Goal: Transaction & Acquisition: Download file/media

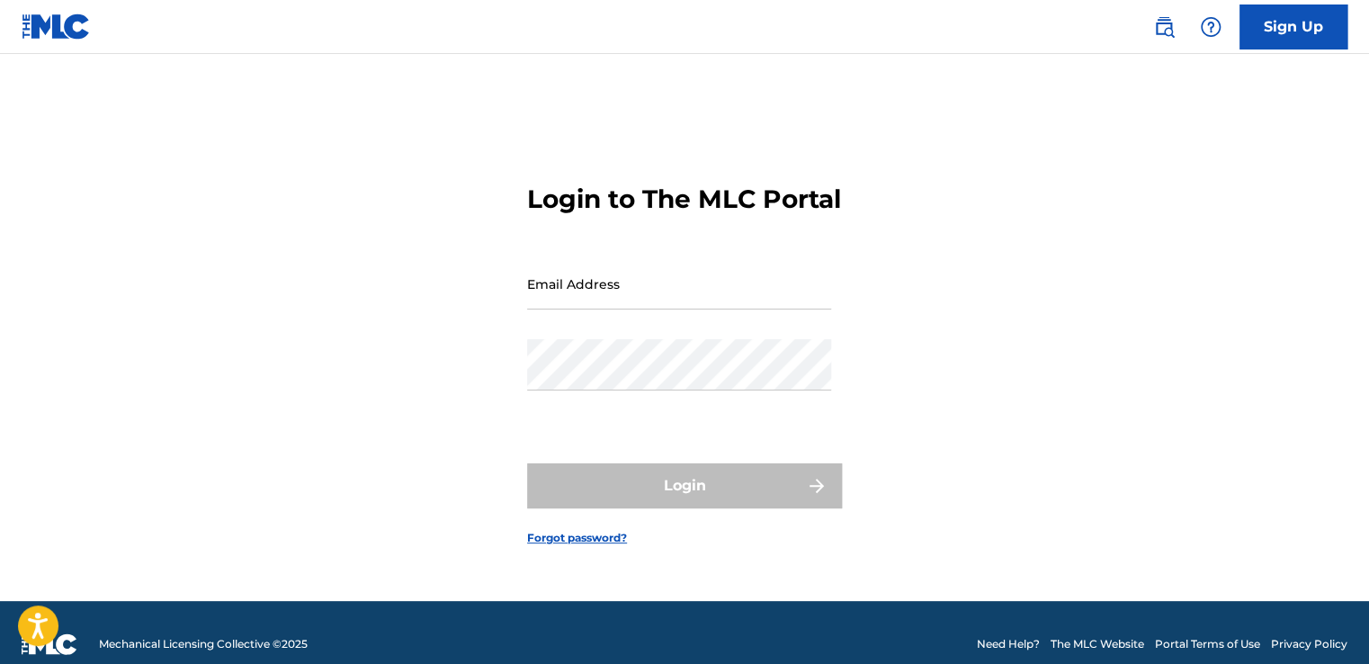
type input "[PERSON_NAME][EMAIL_ADDRESS][DOMAIN_NAME]"
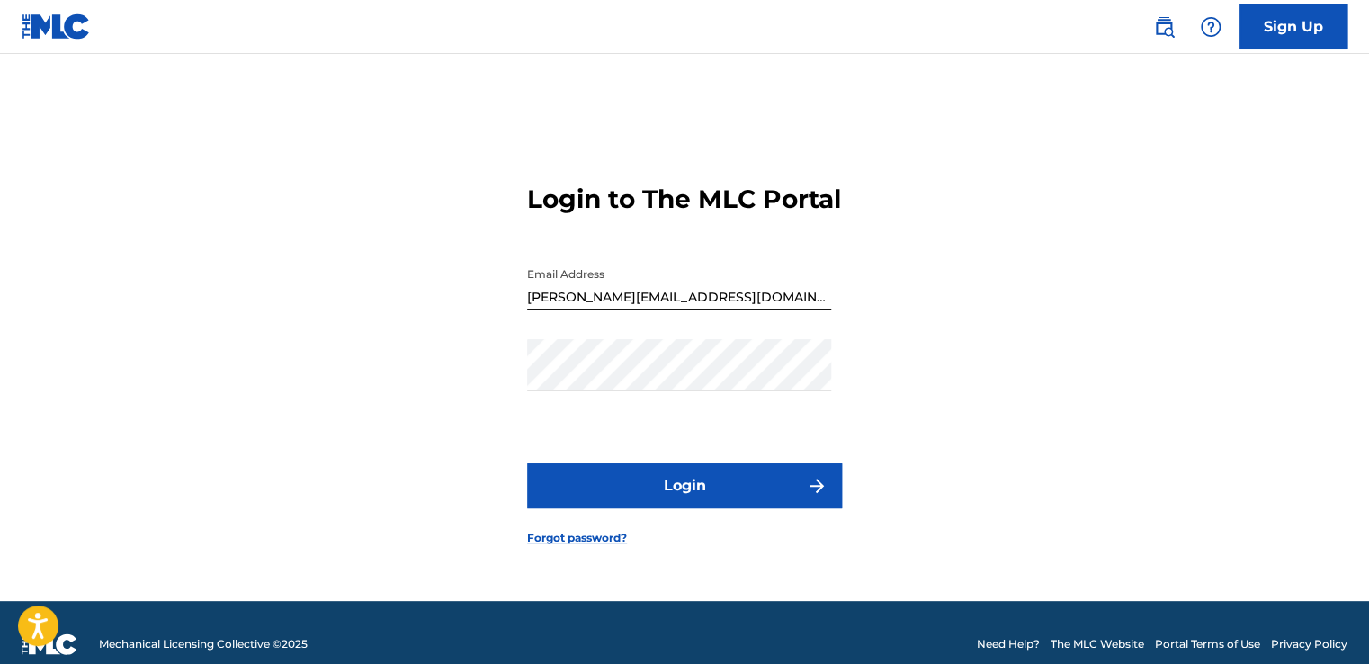
click at [642, 508] on button "Login" at bounding box center [684, 485] width 315 height 45
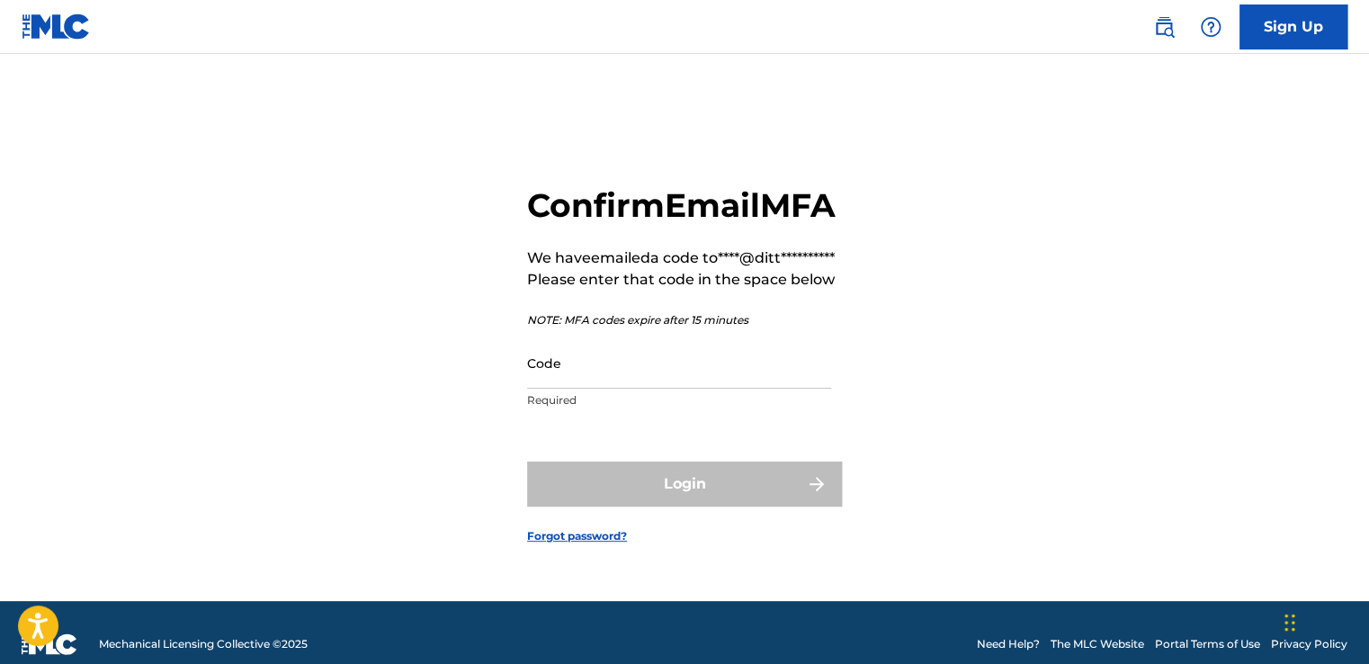
click at [657, 389] on input "Code" at bounding box center [679, 362] width 304 height 51
paste input "137935"
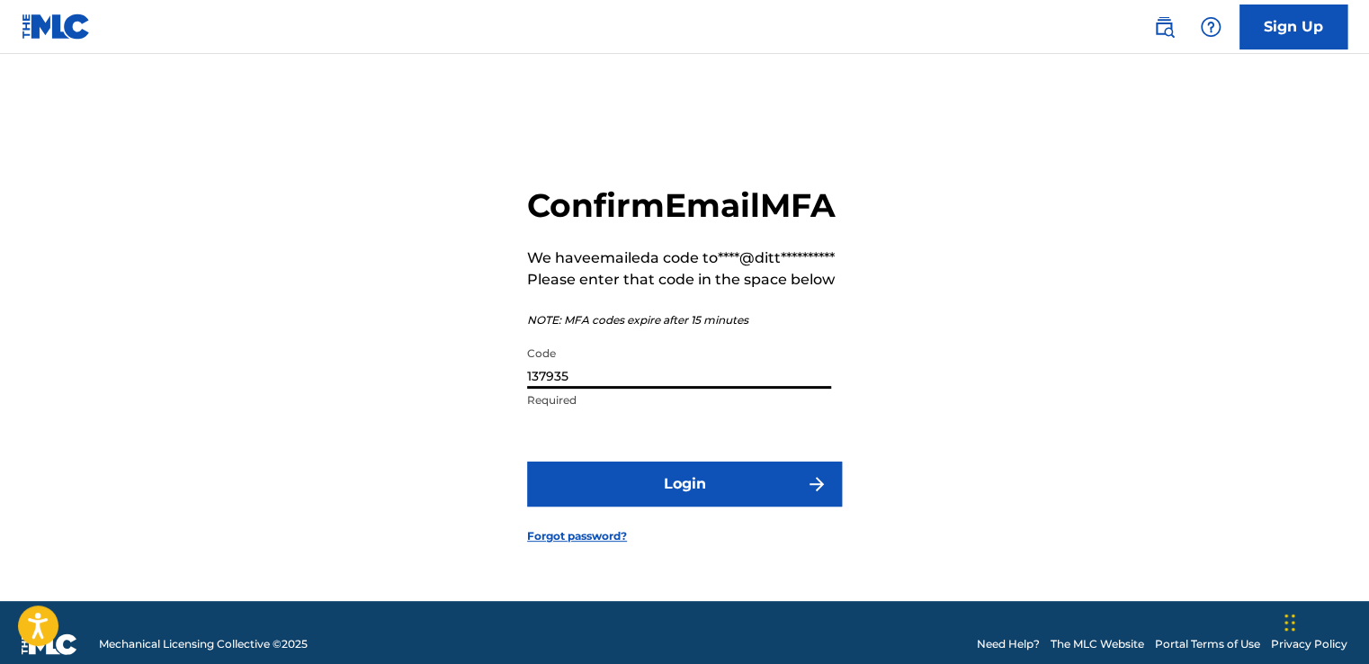
type input "137935"
click at [701, 506] on button "Login" at bounding box center [684, 483] width 315 height 45
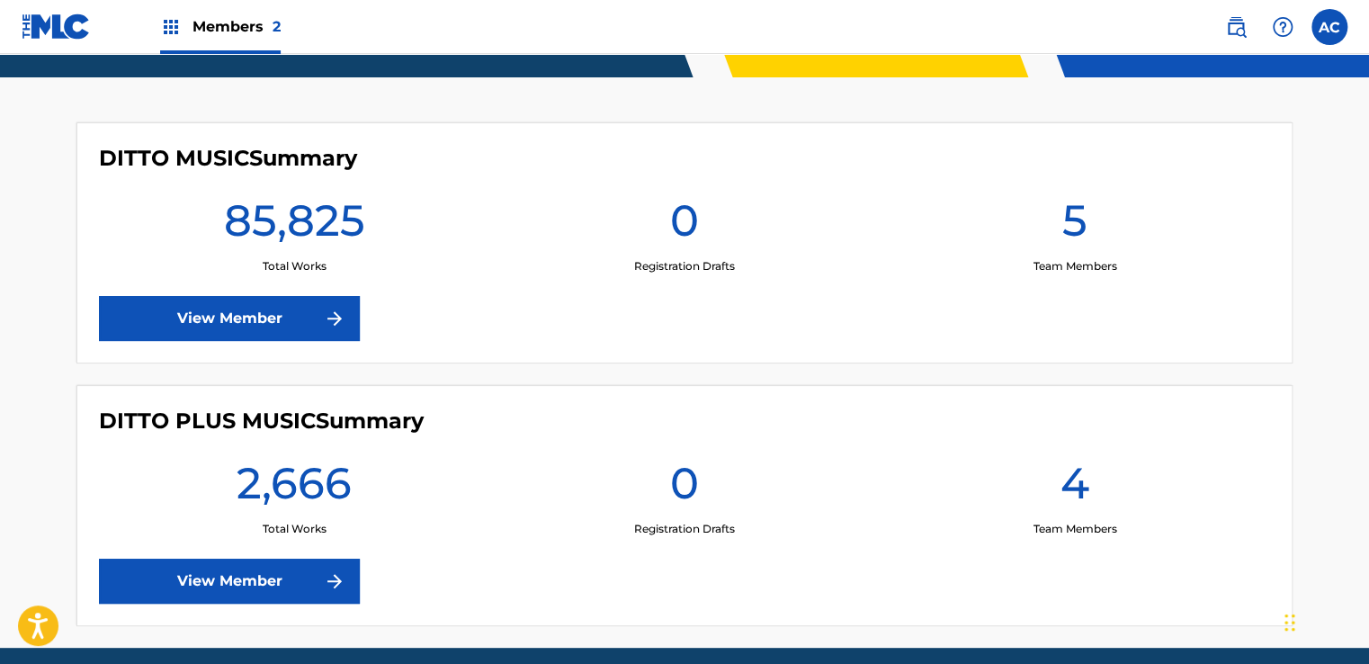
click at [282, 296] on link "View Member" at bounding box center [229, 318] width 261 height 45
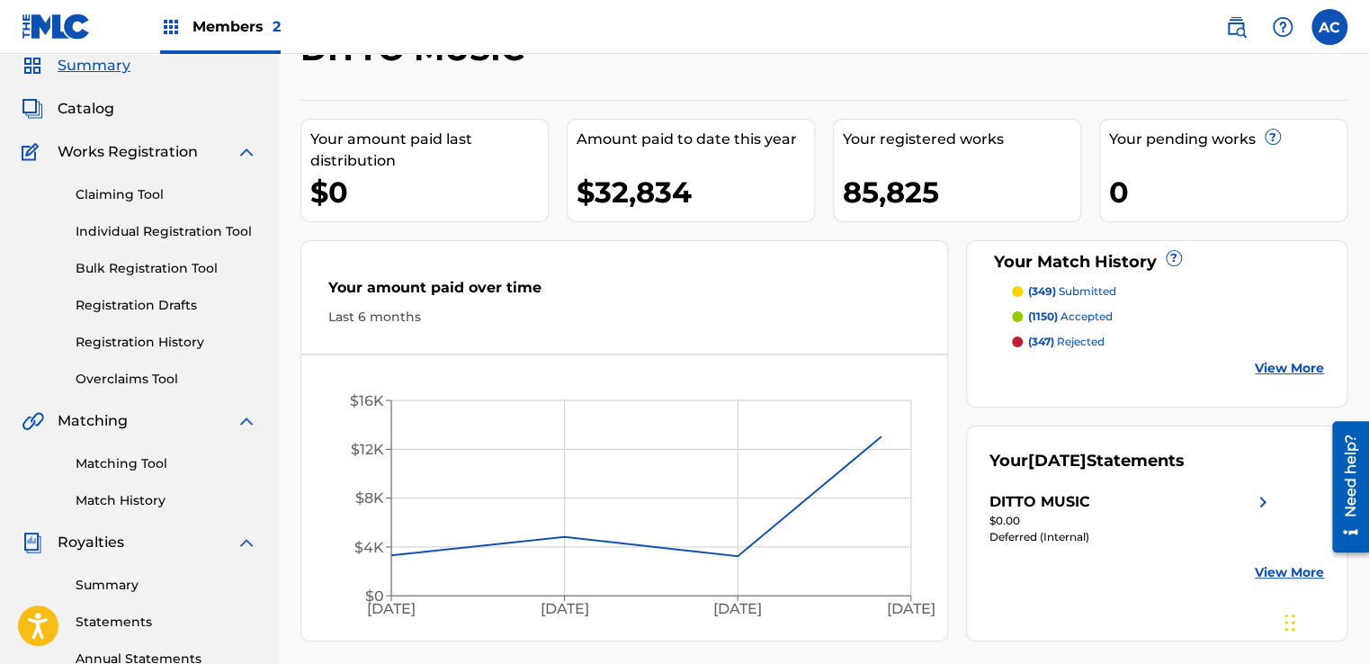
scroll to position [270, 0]
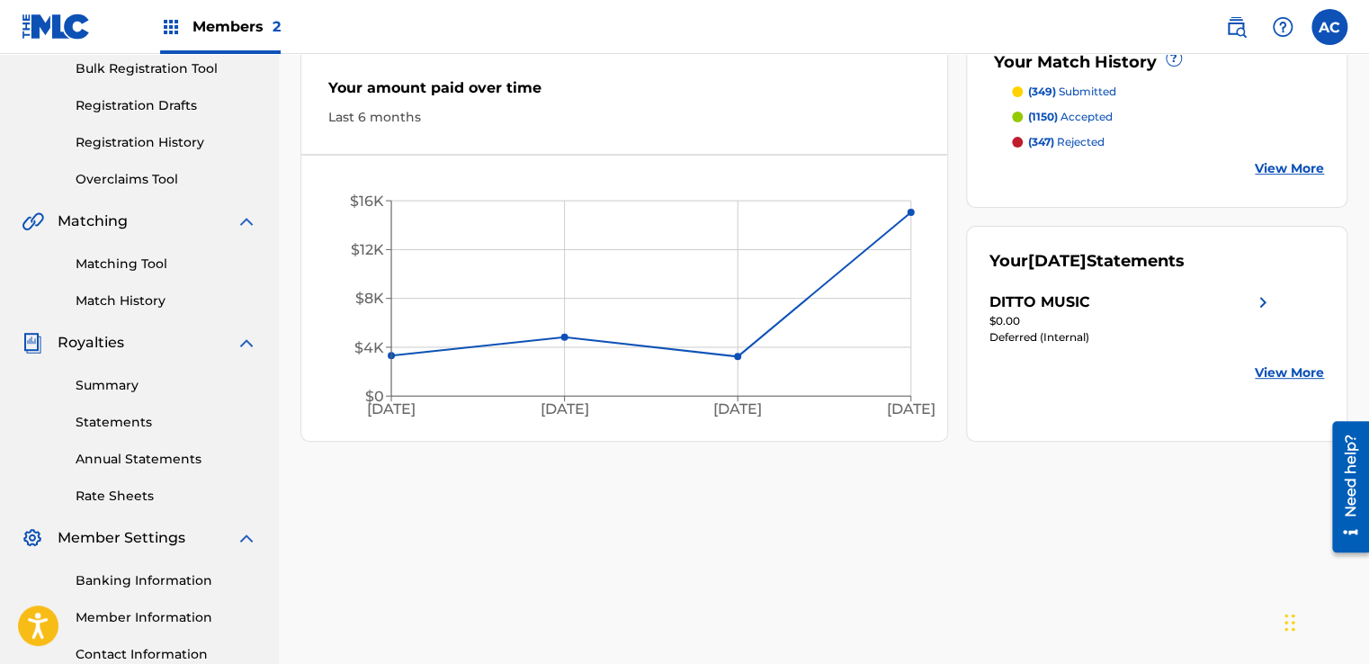
click at [130, 425] on link "Statements" at bounding box center [167, 422] width 182 height 19
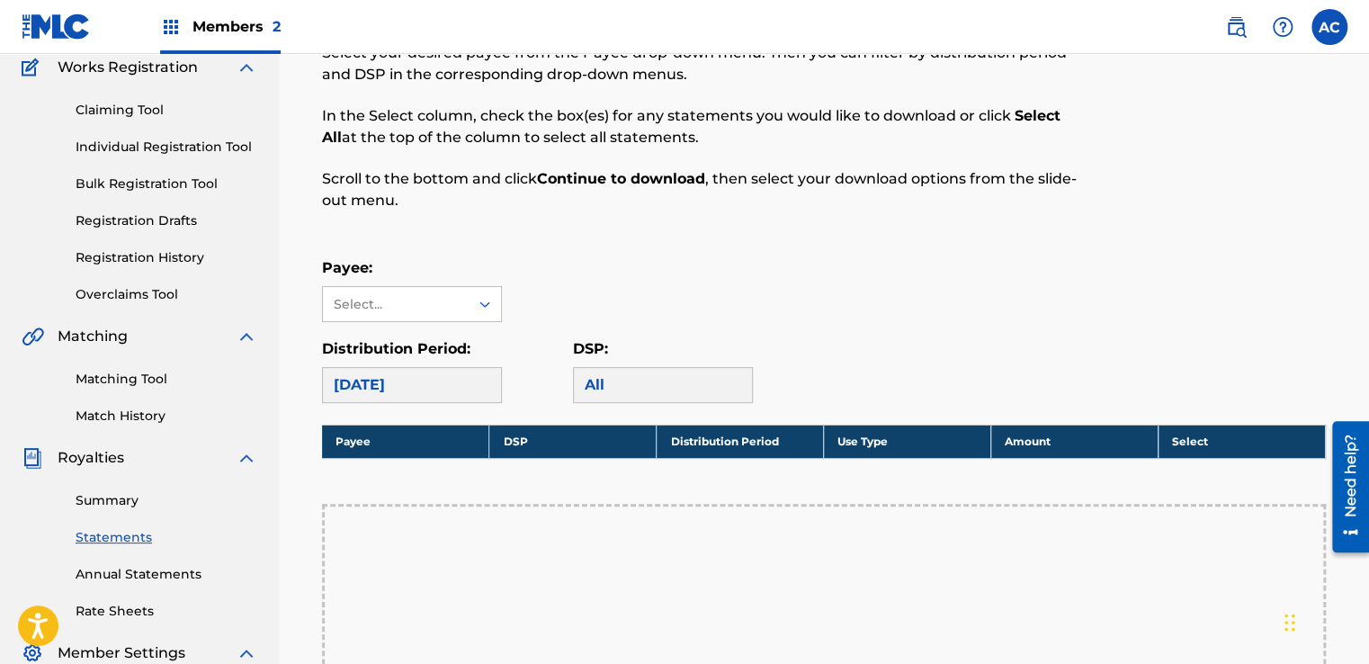
scroll to position [180, 0]
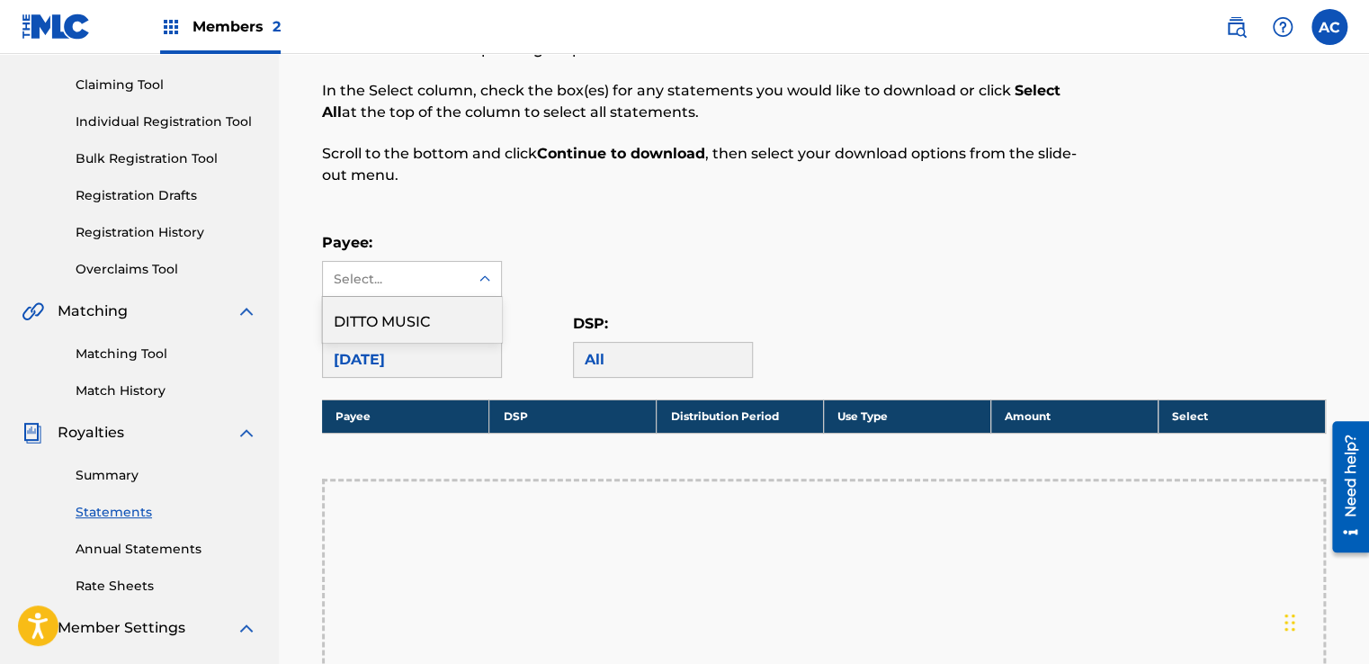
click at [450, 282] on div "Select..." at bounding box center [395, 279] width 122 height 19
click at [440, 324] on div "DITTO MUSIC" at bounding box center [412, 319] width 178 height 45
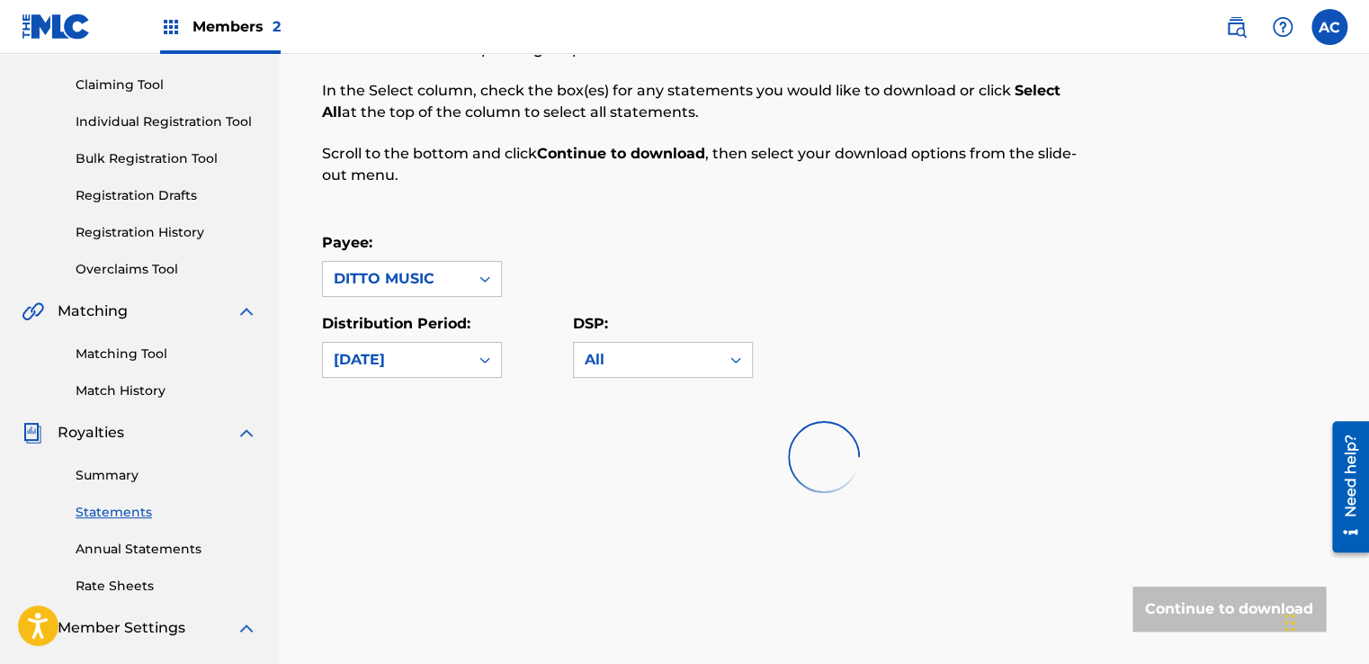
click at [651, 254] on div "Payee: DITTO MUSIC" at bounding box center [824, 264] width 1004 height 65
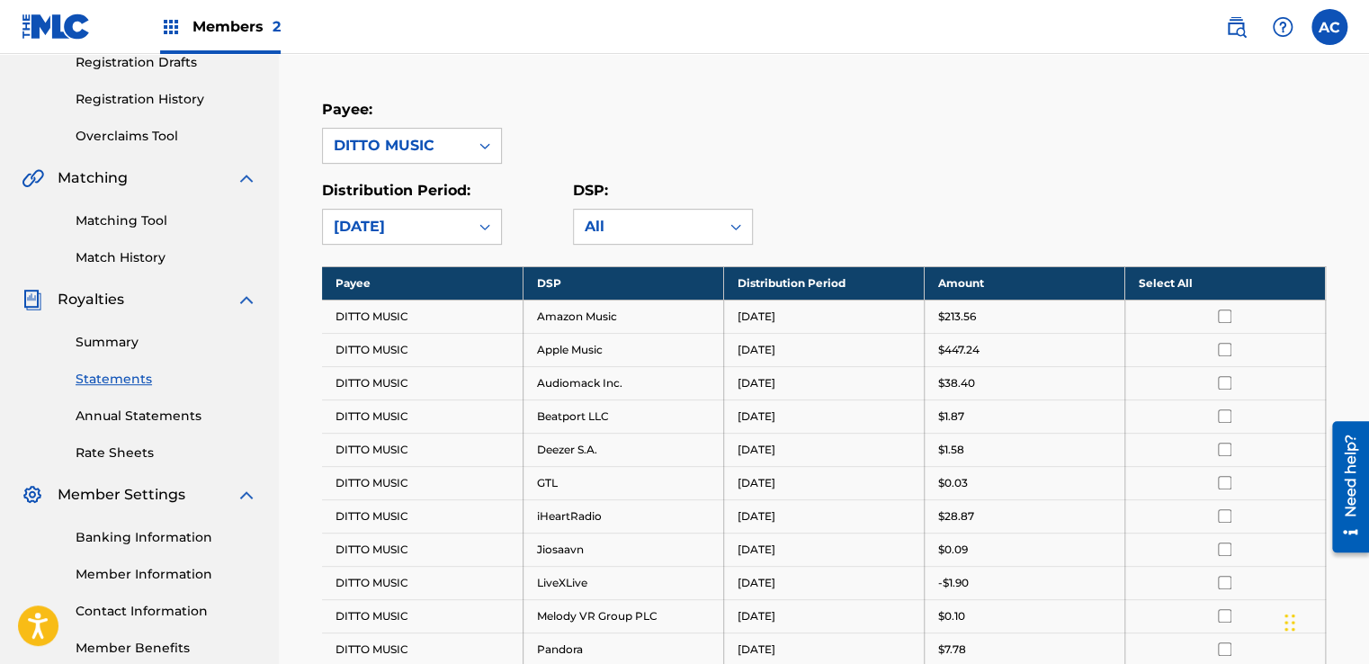
scroll to position [369, 0]
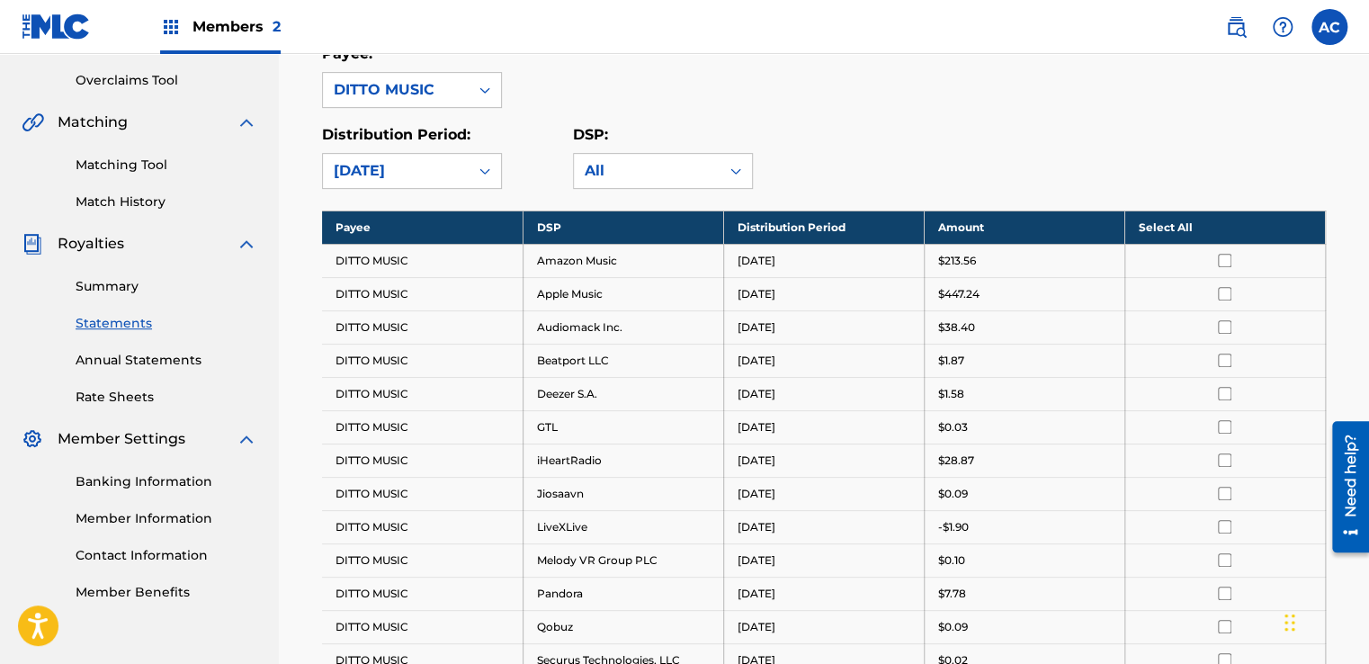
click at [1221, 257] on input "checkbox" at bounding box center [1224, 260] width 13 height 13
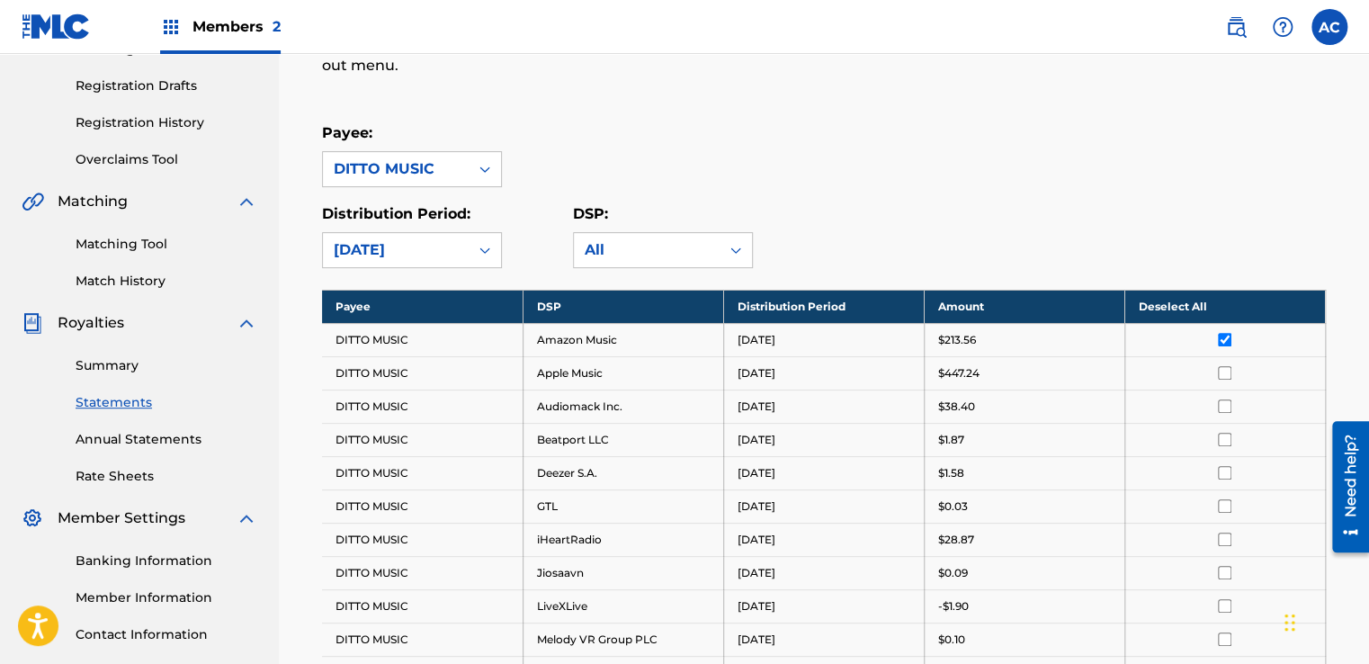
scroll to position [189, 0]
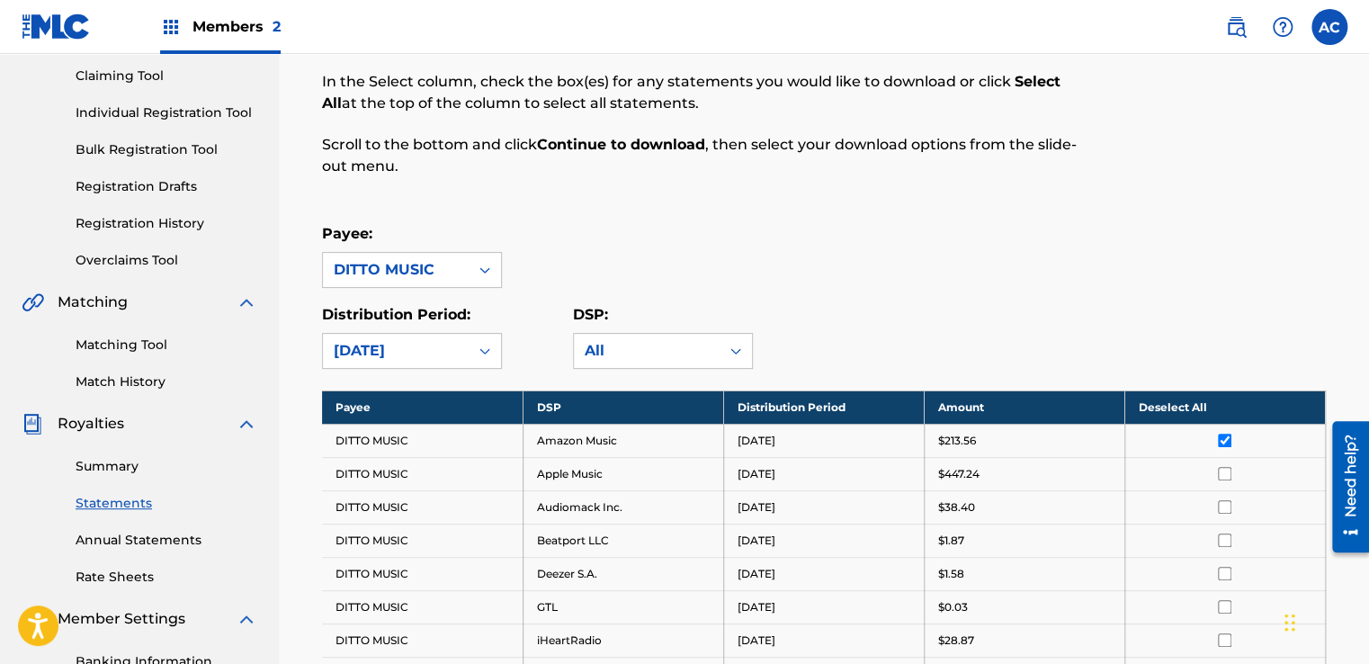
click at [1204, 406] on th "Deselect All" at bounding box center [1224, 406] width 201 height 33
click at [1178, 401] on th "Select All" at bounding box center [1224, 406] width 201 height 33
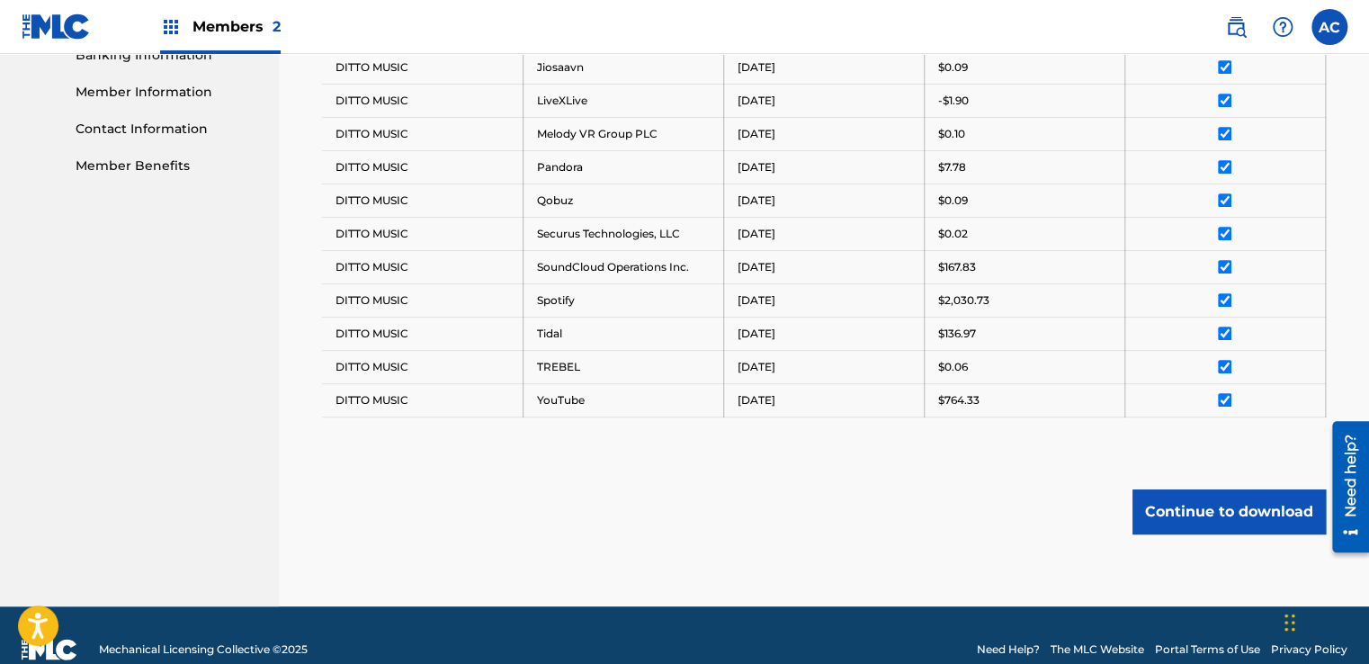
scroll to position [819, 0]
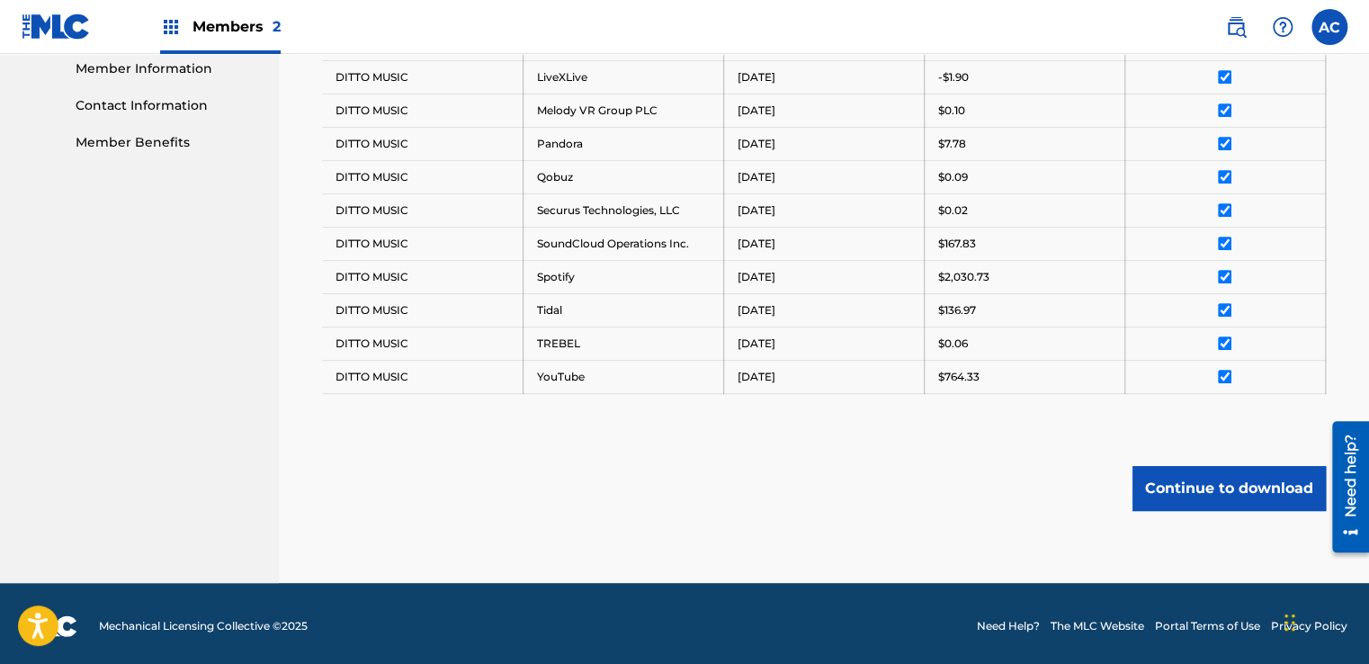
click at [1184, 479] on button "Continue to download" at bounding box center [1228, 488] width 193 height 45
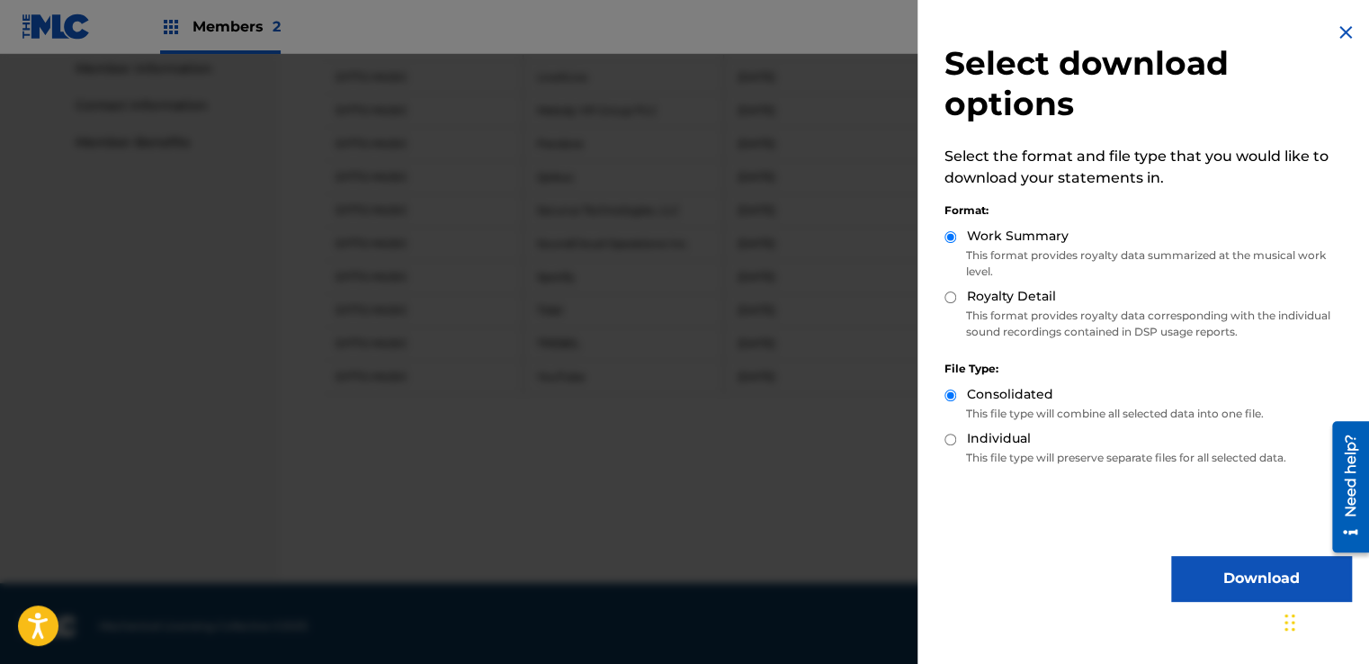
click at [1240, 577] on button "Download" at bounding box center [1261, 578] width 180 height 45
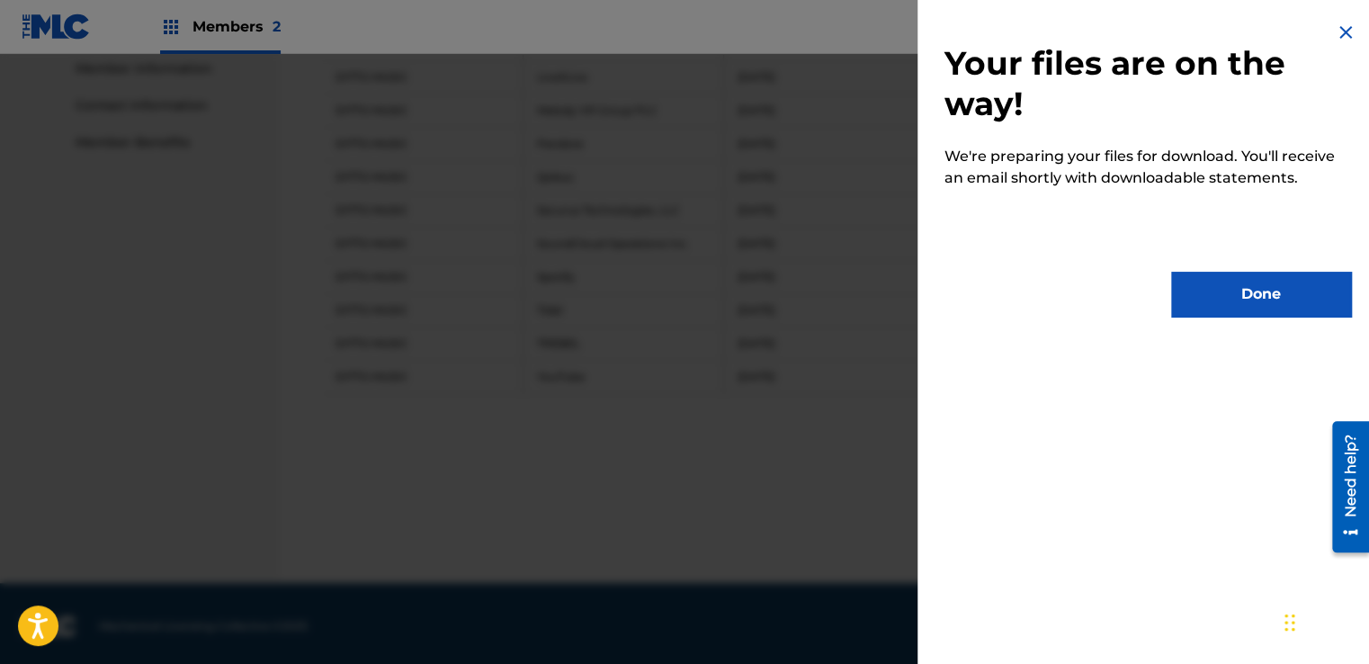
click at [1209, 292] on button "Done" at bounding box center [1261, 294] width 180 height 45
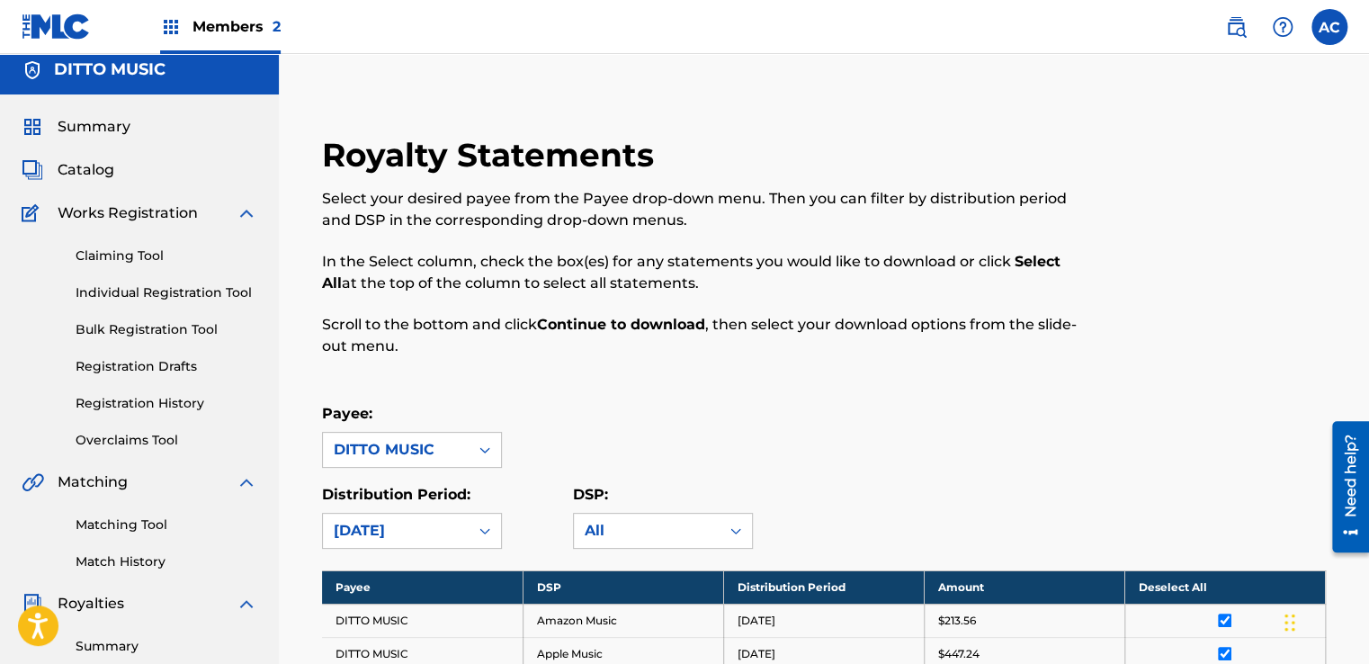
scroll to position [0, 0]
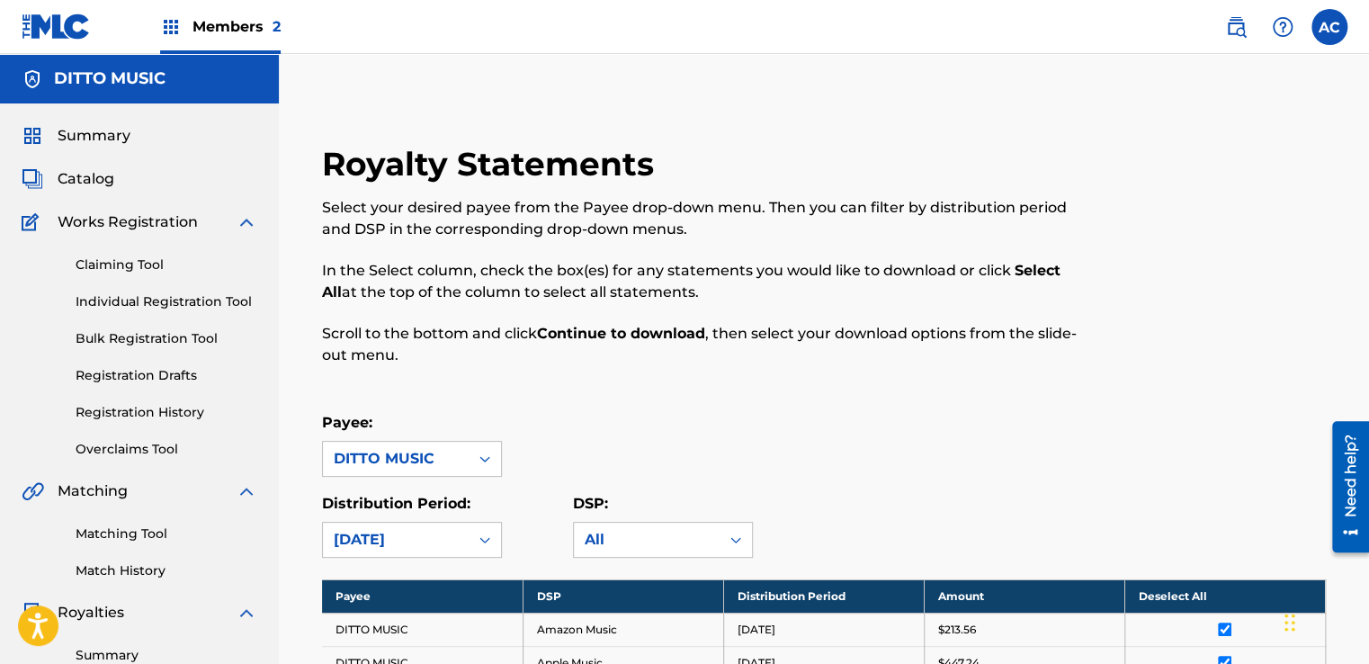
click at [205, 35] on span "Members 2" at bounding box center [236, 26] width 88 height 21
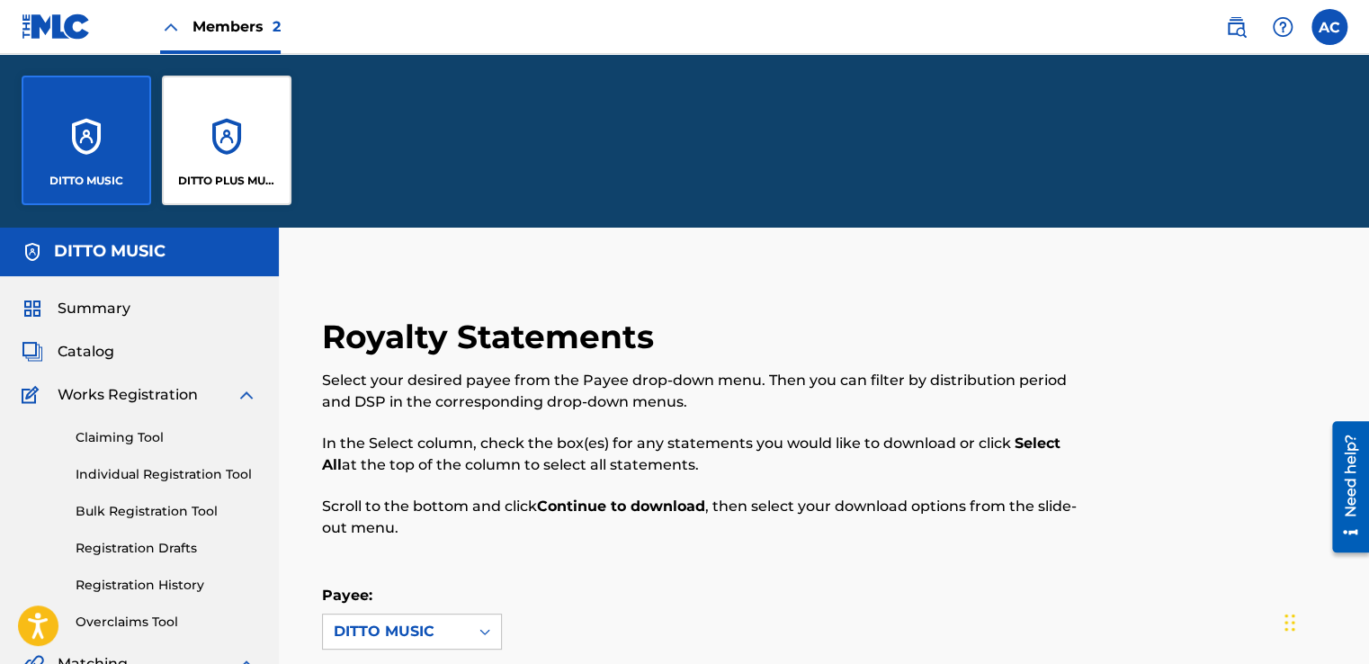
click at [206, 139] on div "DITTO PLUS MUSIC" at bounding box center [227, 141] width 130 height 130
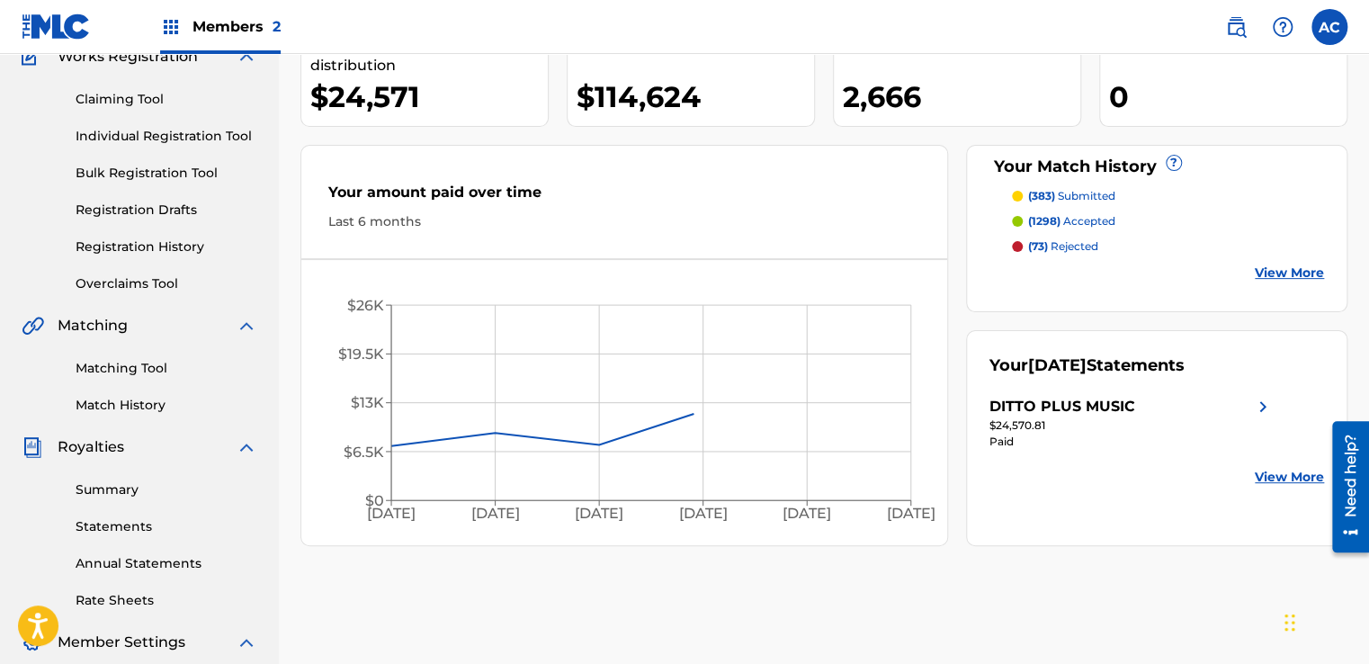
scroll to position [180, 0]
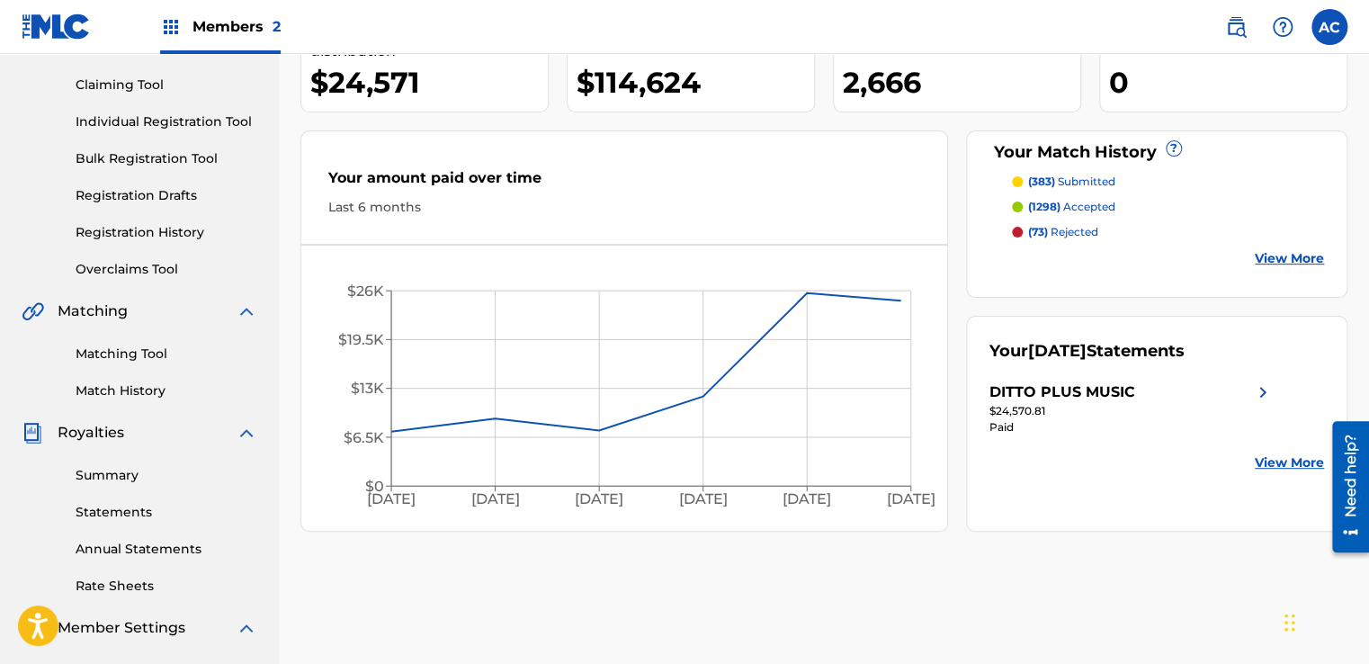
click at [140, 514] on link "Statements" at bounding box center [167, 512] width 182 height 19
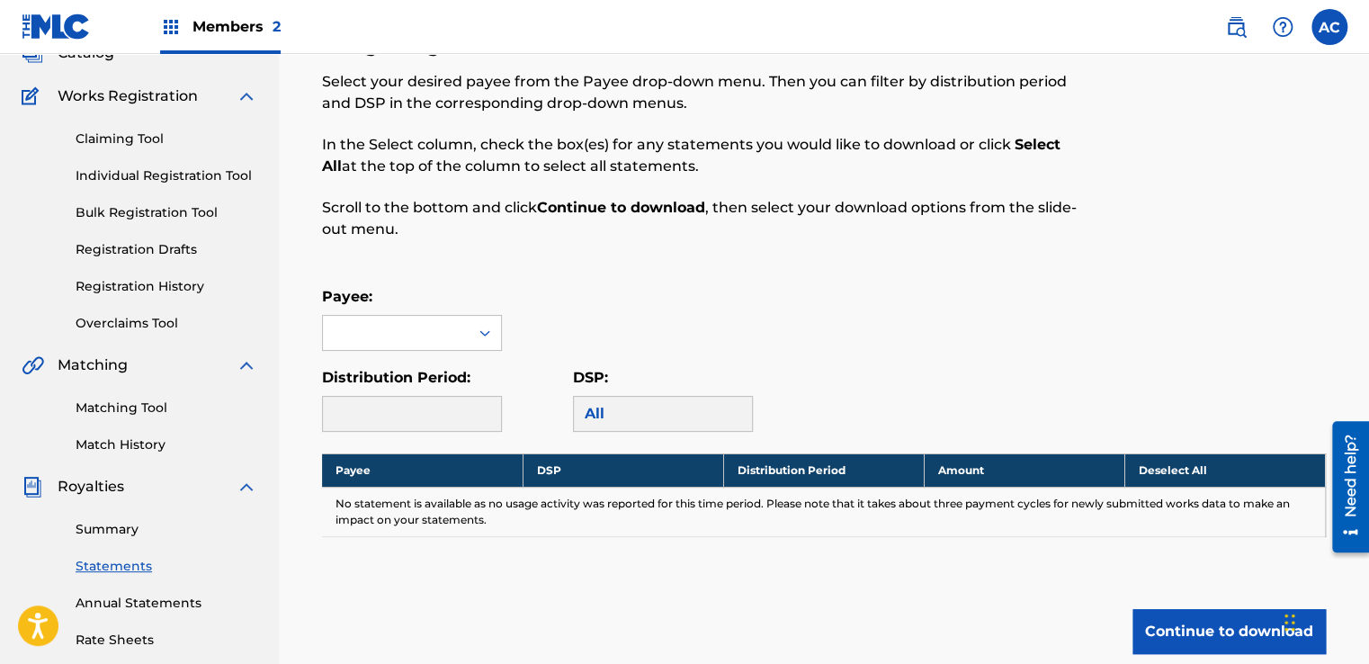
scroll to position [180, 0]
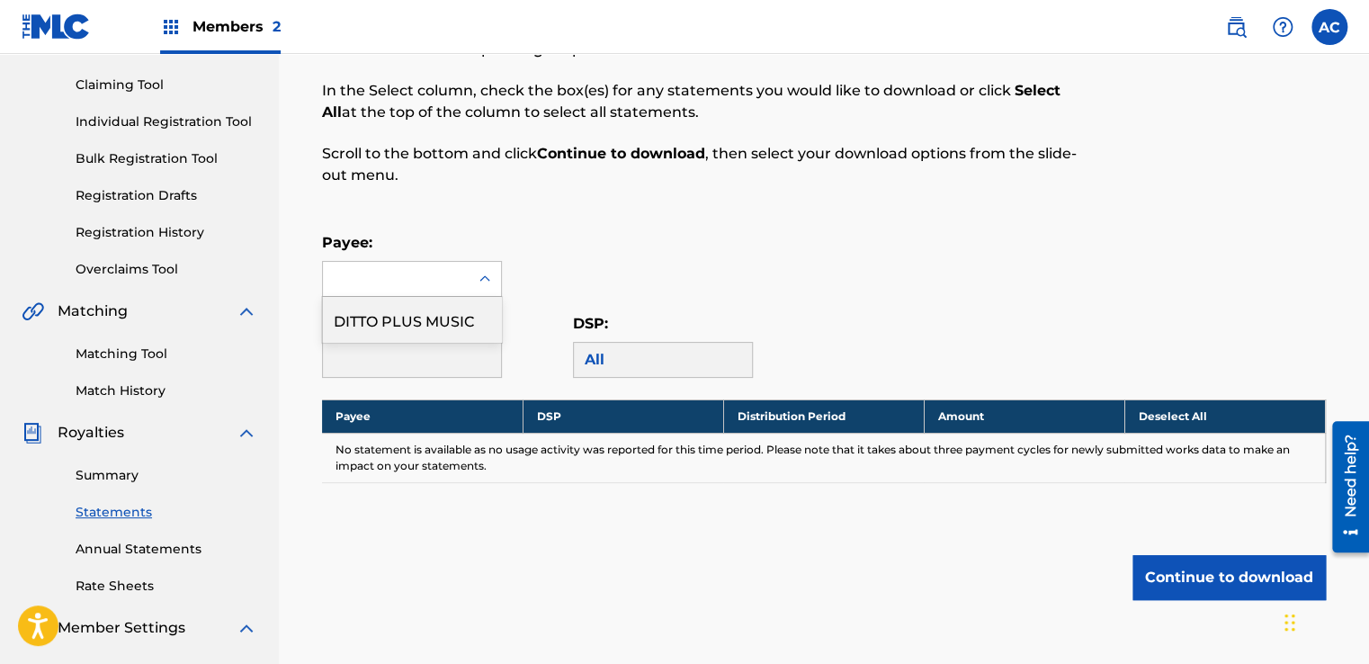
click at [452, 296] on div "1 result available. Use Up and Down to choose options, press Enter to select th…" at bounding box center [412, 279] width 180 height 36
click at [458, 332] on div "DITTO PLUS MUSIC" at bounding box center [412, 319] width 178 height 45
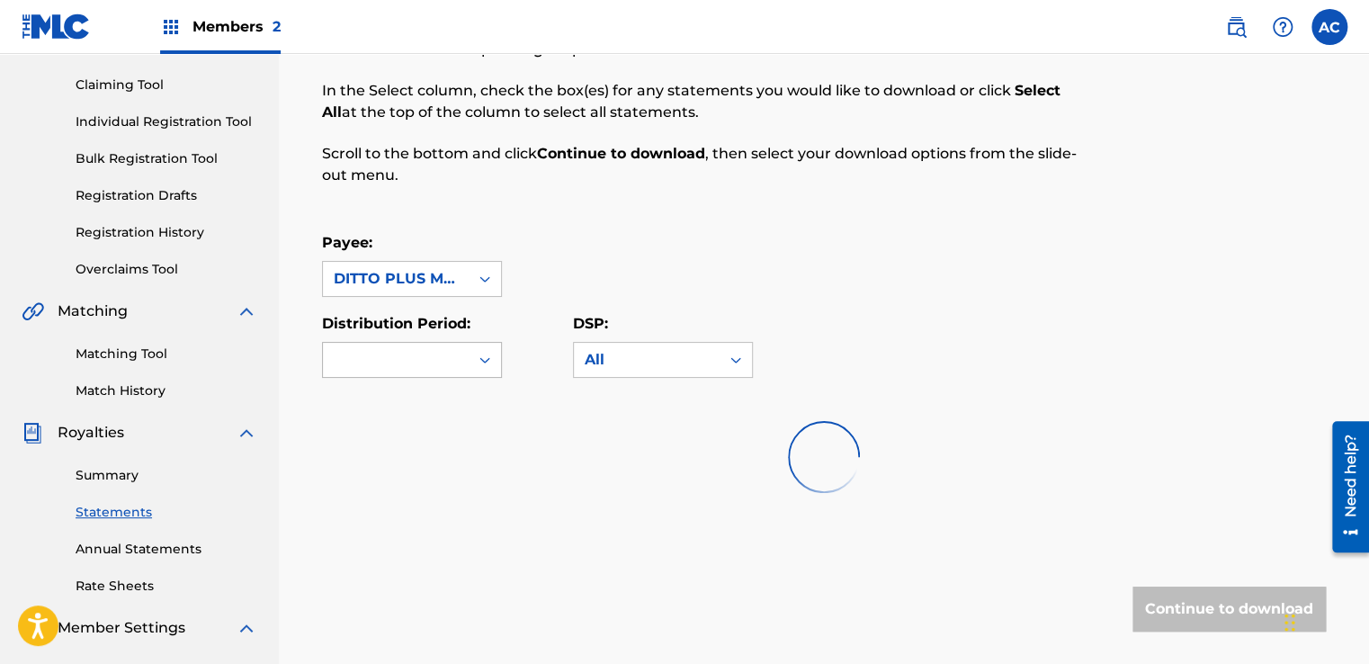
click at [459, 367] on div at bounding box center [396, 360] width 146 height 34
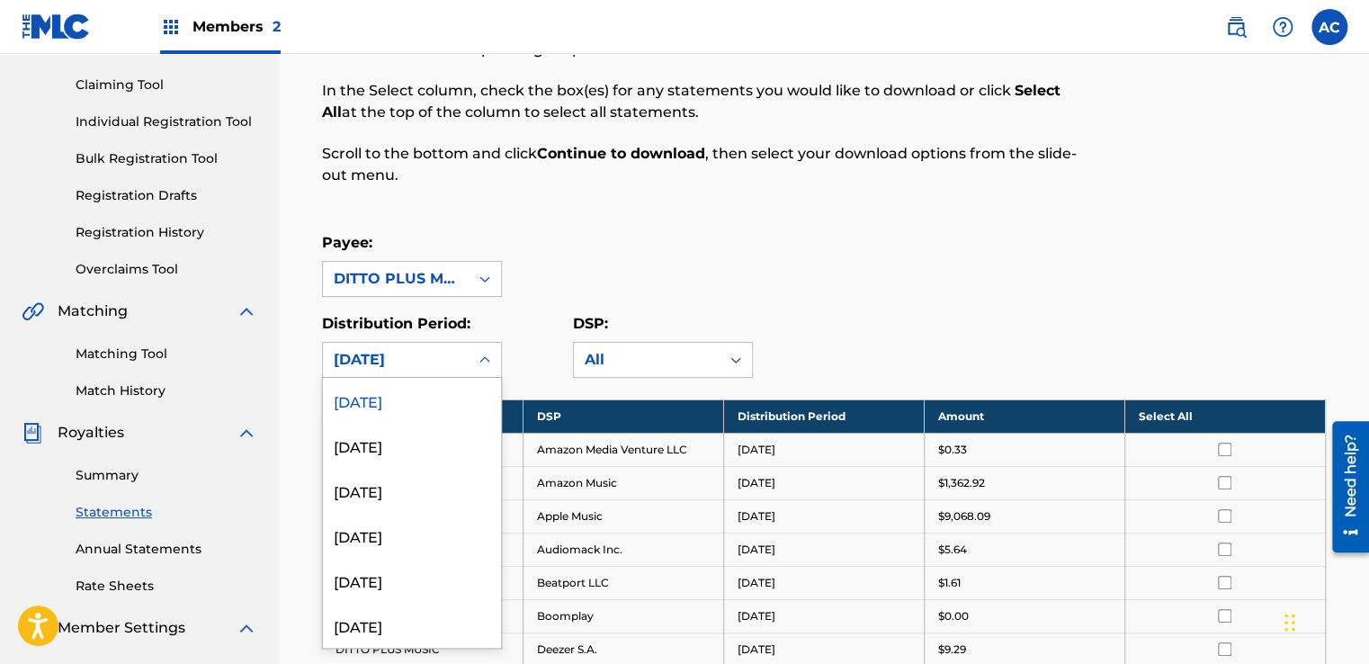
click at [441, 405] on div "[DATE]" at bounding box center [412, 400] width 178 height 45
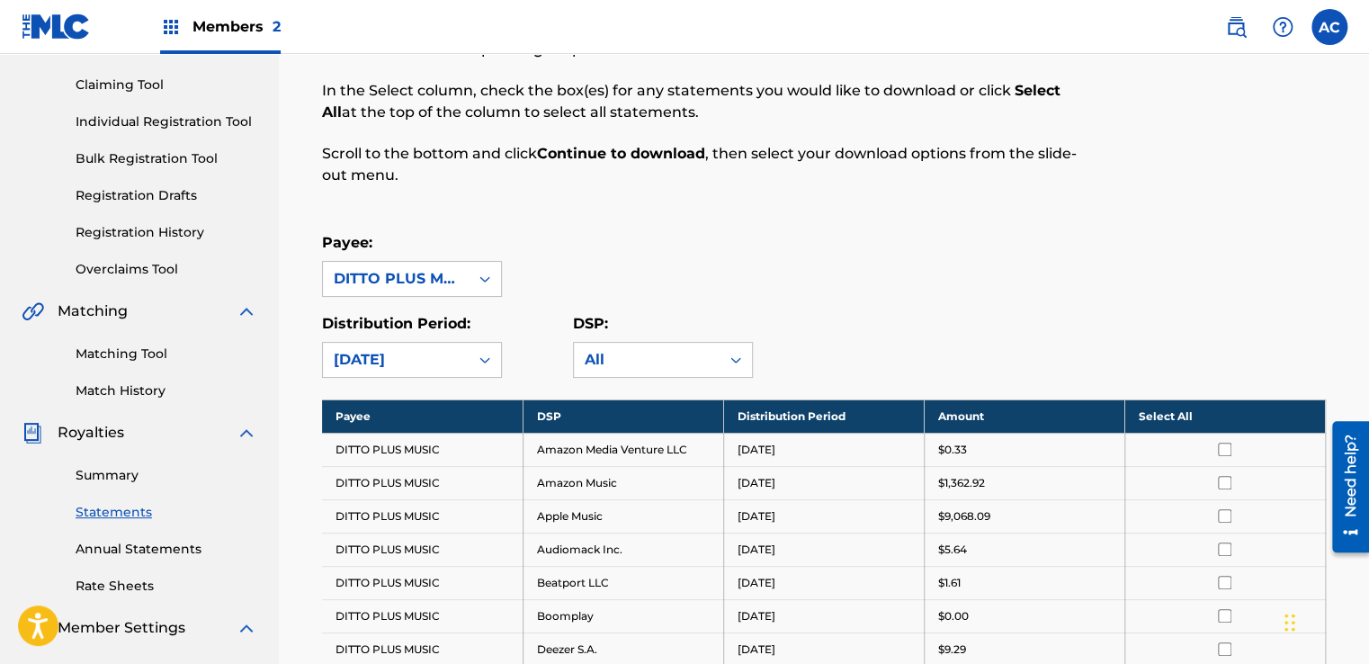
click at [774, 262] on div "Payee: DITTO PLUS MUSIC" at bounding box center [824, 264] width 1004 height 65
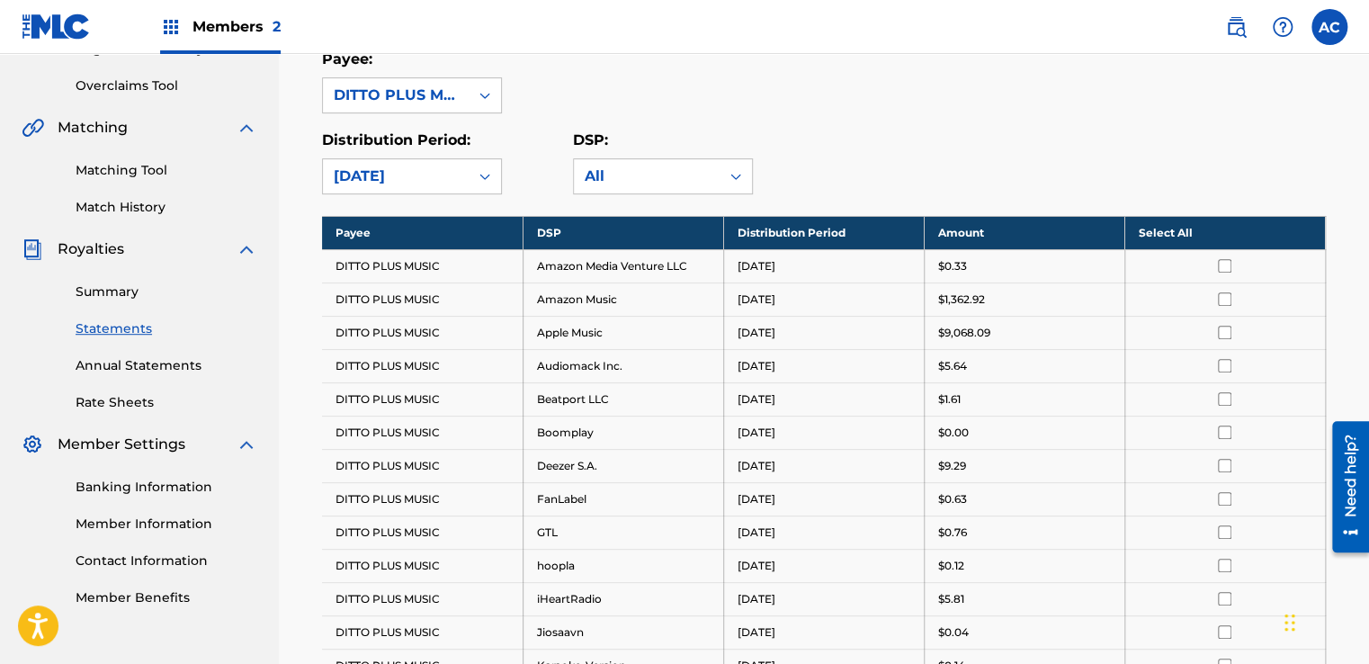
scroll to position [217, 0]
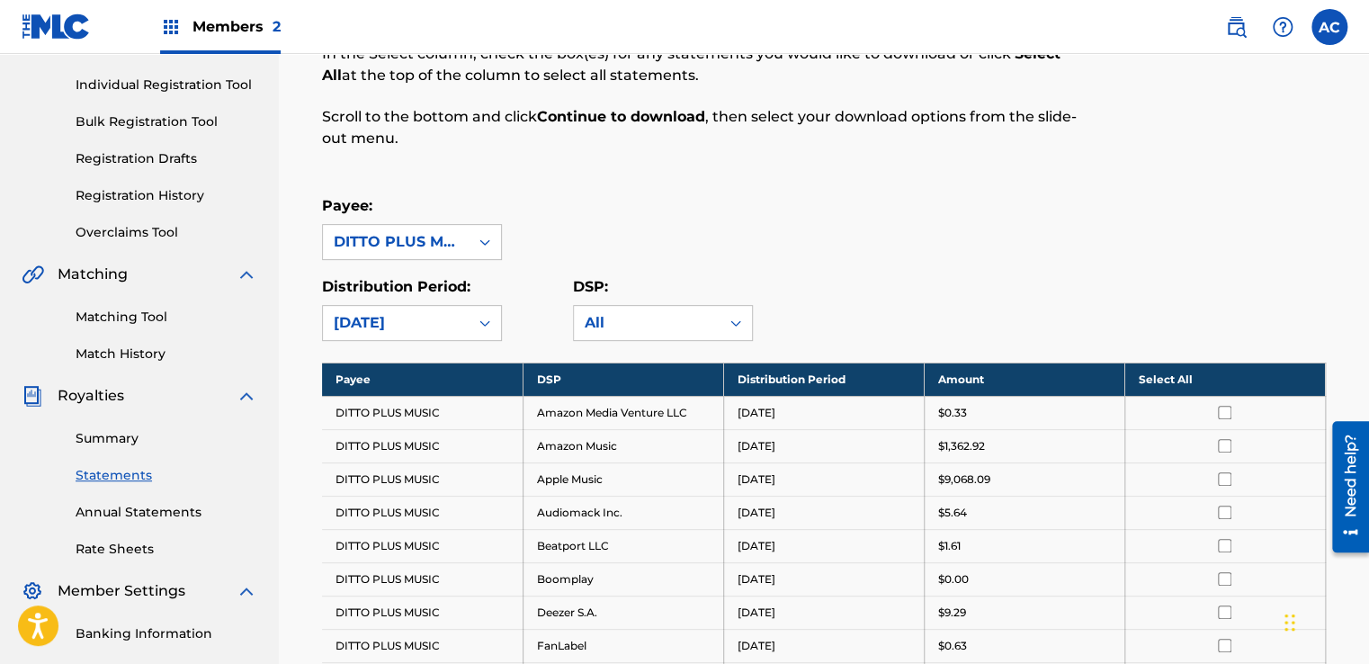
click at [1180, 379] on th "Select All" at bounding box center [1224, 379] width 201 height 33
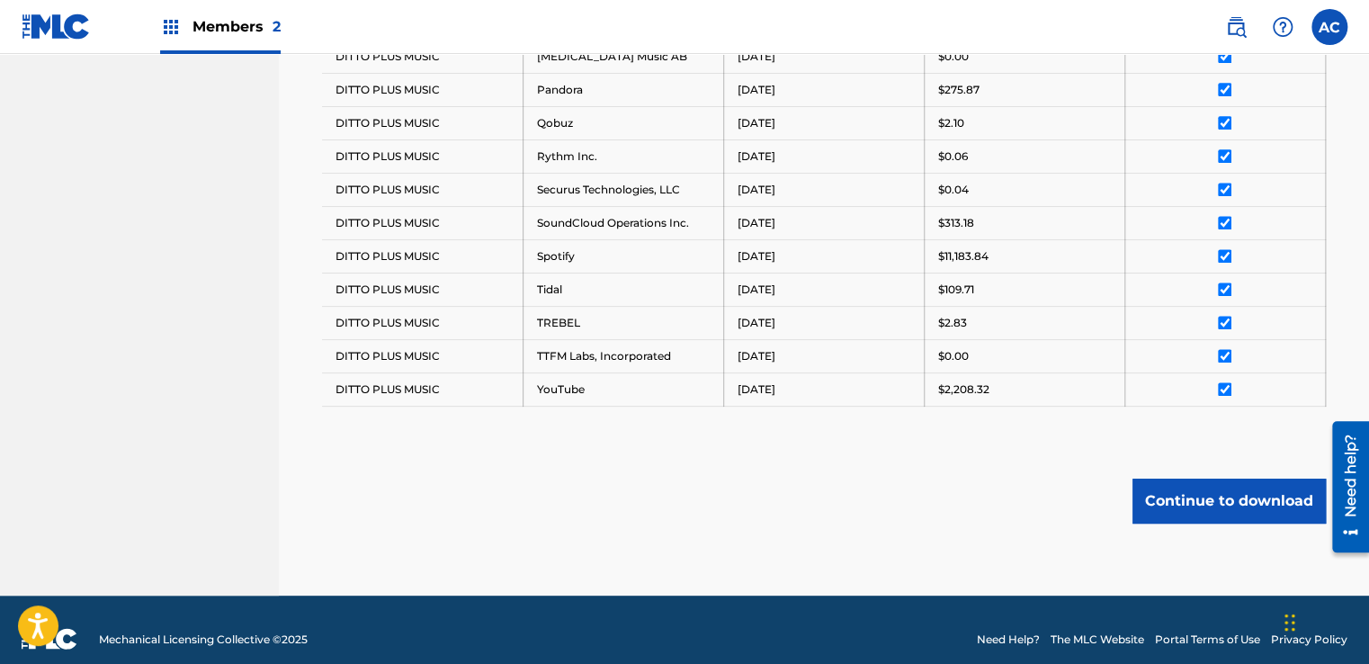
scroll to position [1116, 0]
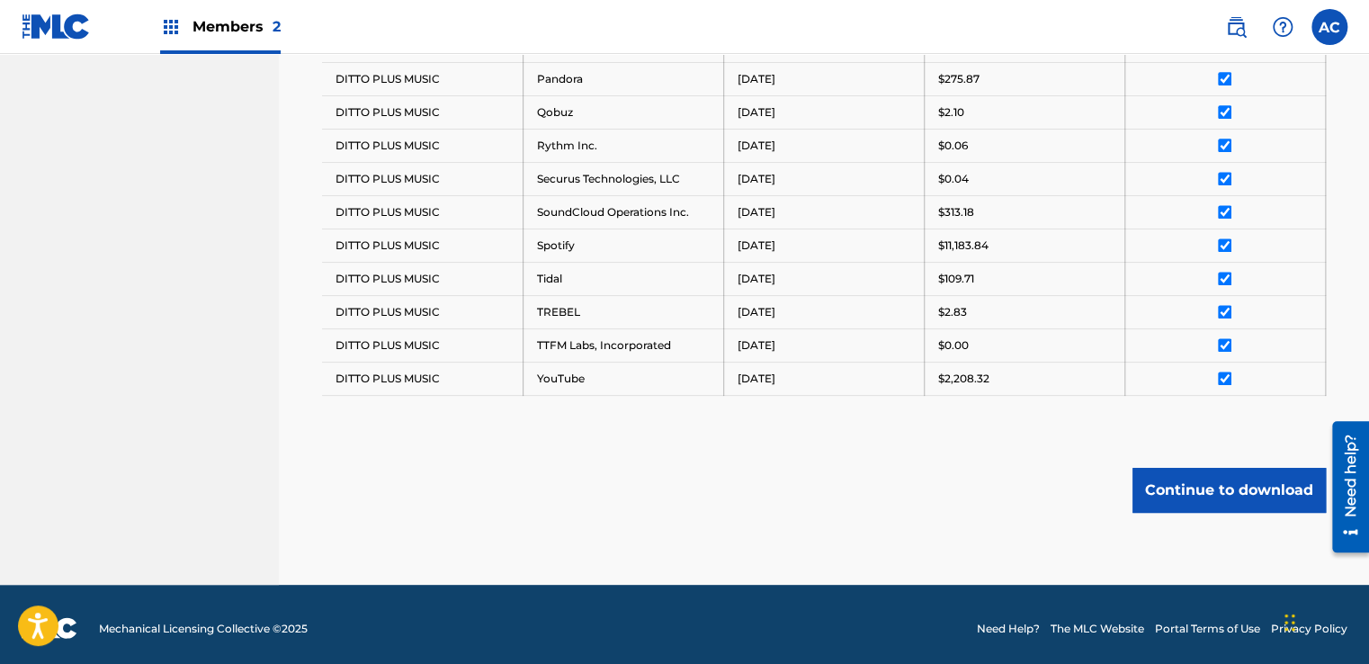
click at [1159, 498] on button "Continue to download" at bounding box center [1228, 490] width 193 height 45
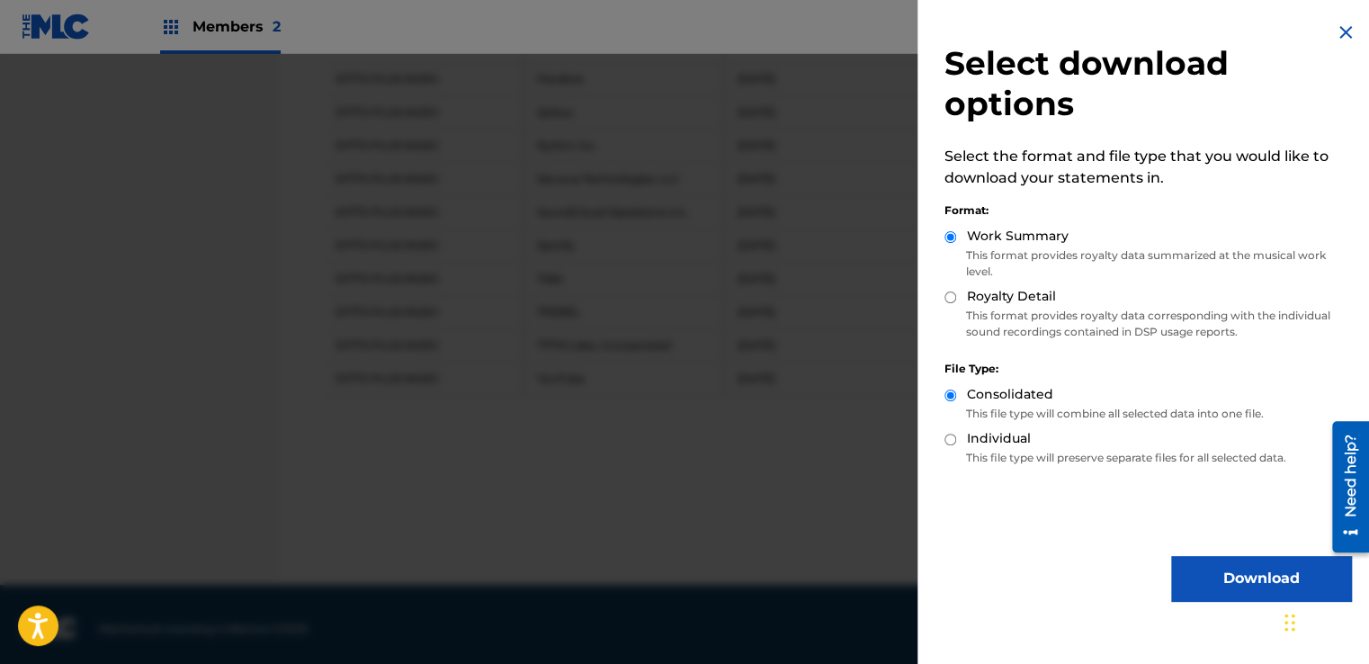
click at [1251, 574] on button "Download" at bounding box center [1261, 578] width 180 height 45
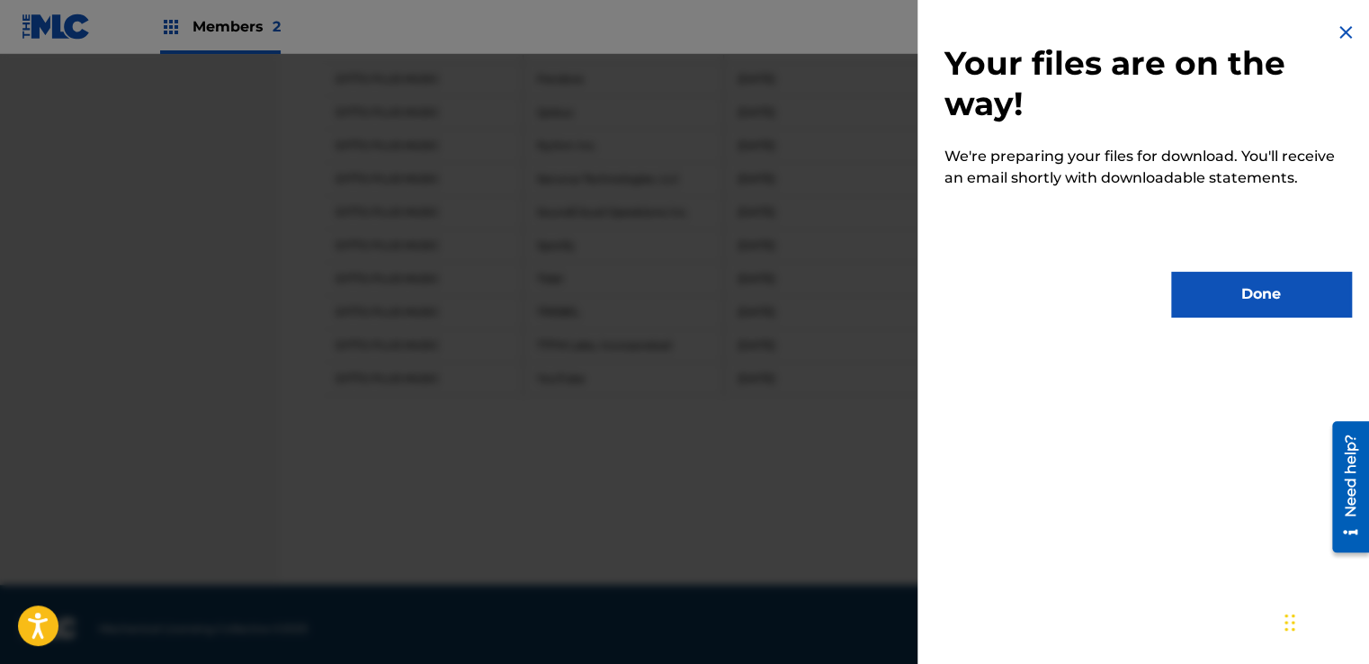
click at [1220, 285] on button "Done" at bounding box center [1261, 294] width 180 height 45
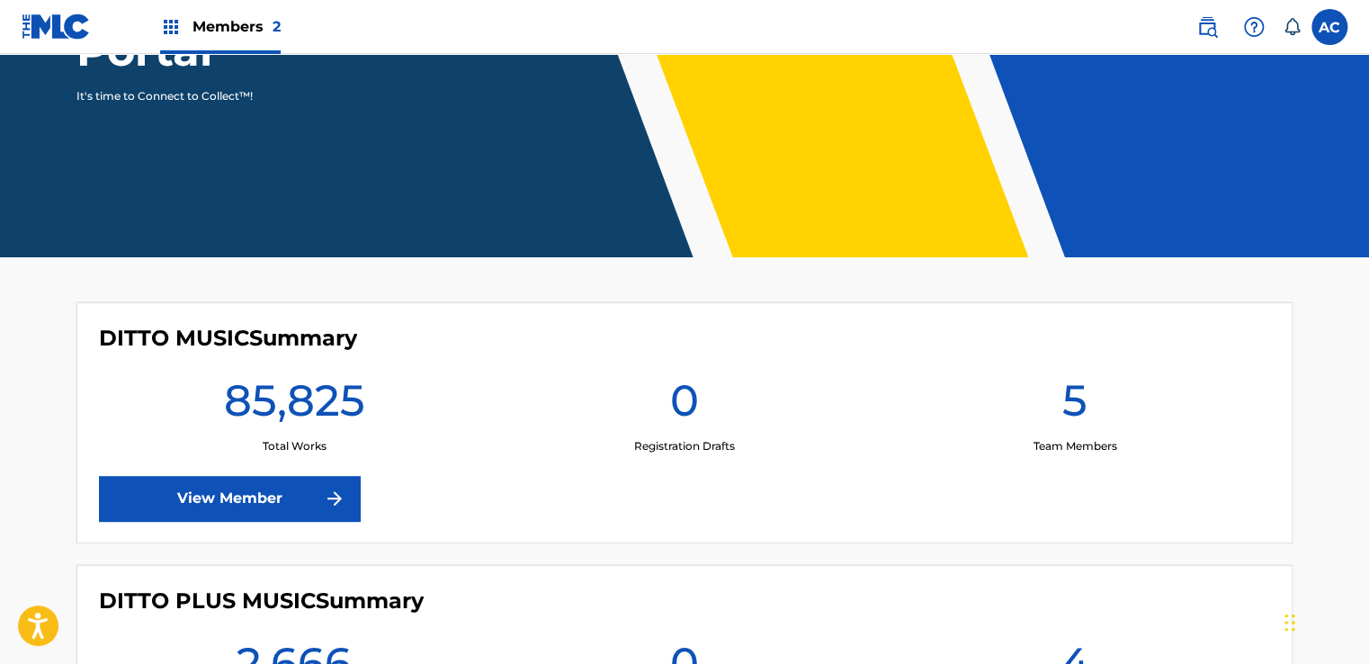
click at [295, 495] on link "View Member" at bounding box center [229, 498] width 261 height 45
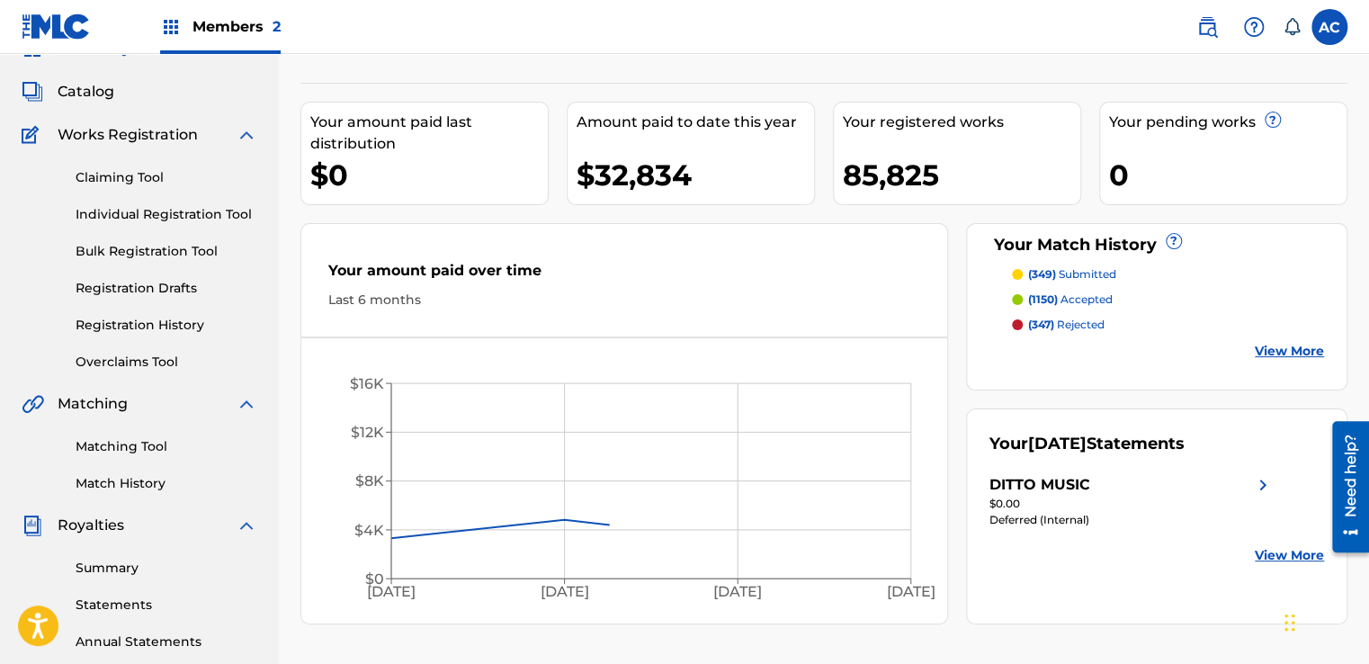
scroll to position [90, 0]
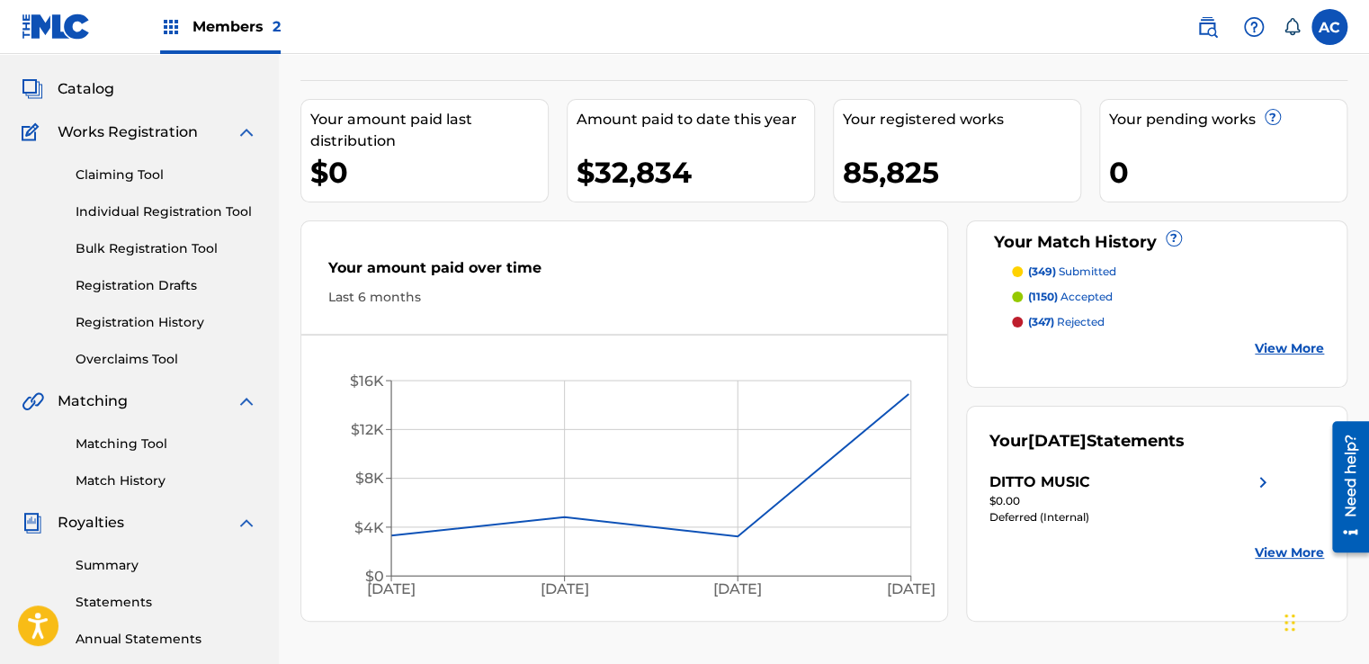
click at [123, 559] on link "Summary" at bounding box center [167, 565] width 182 height 19
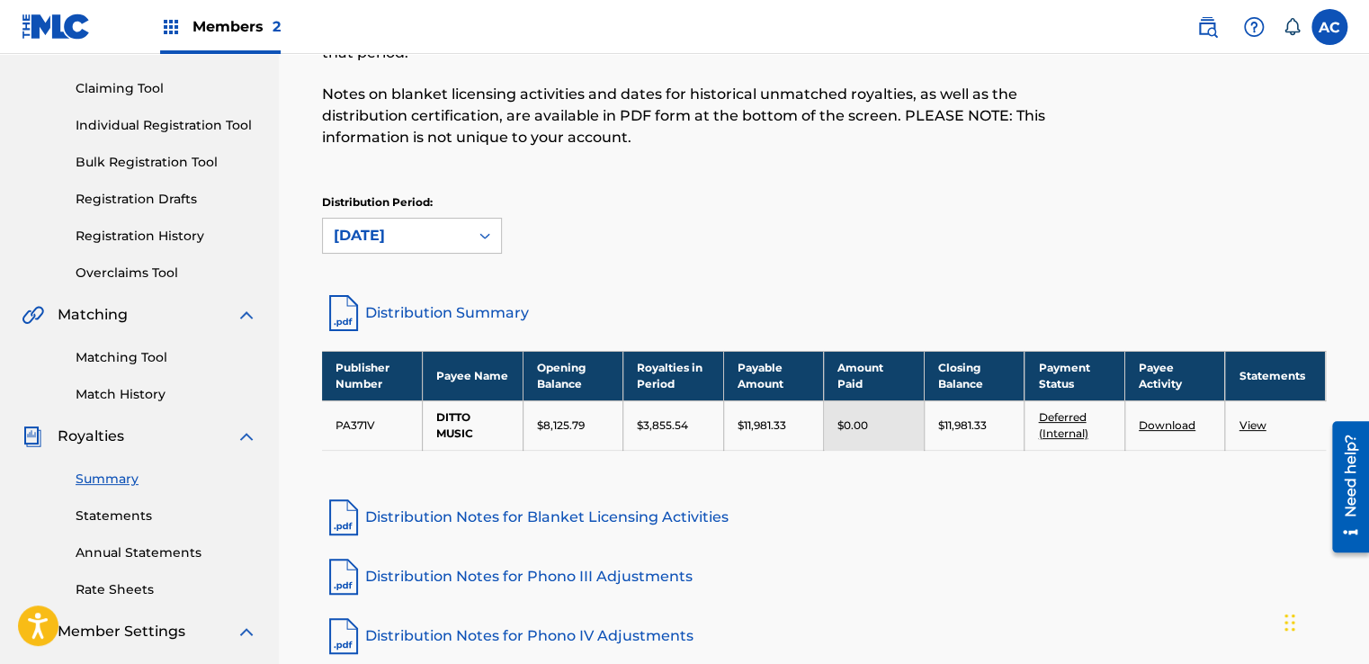
scroll to position [180, 0]
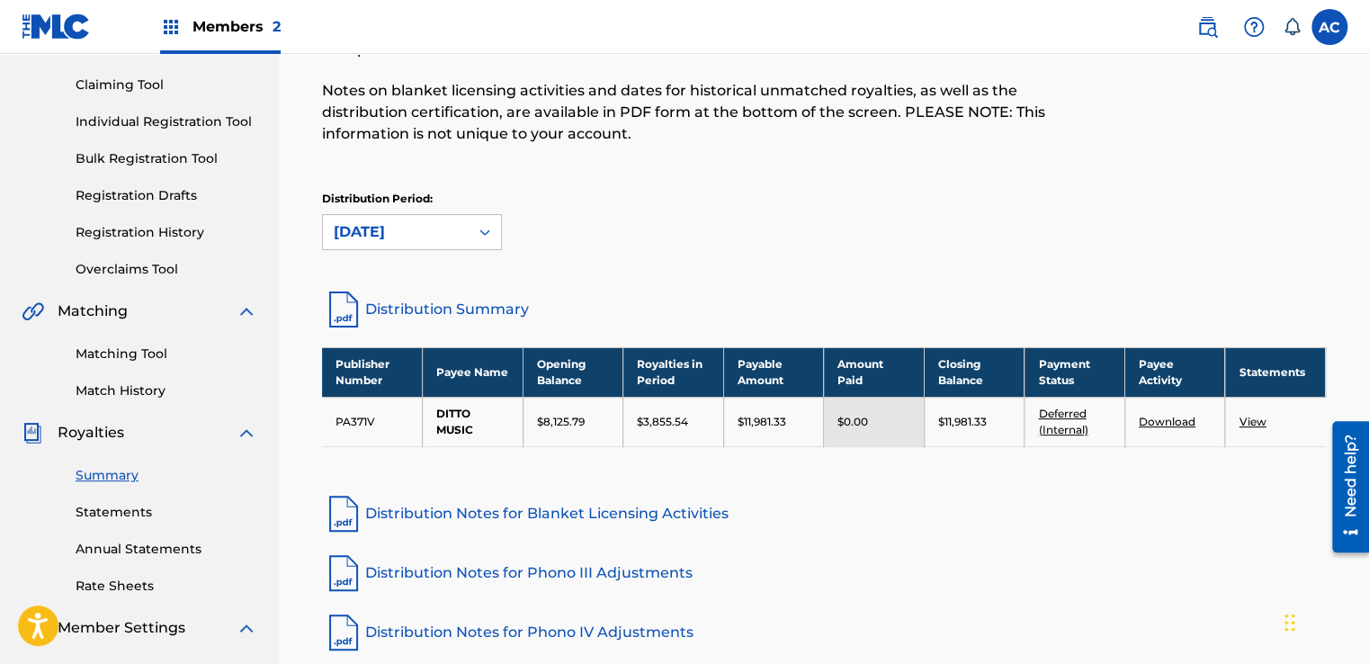
click at [103, 517] on link "Statements" at bounding box center [167, 512] width 182 height 19
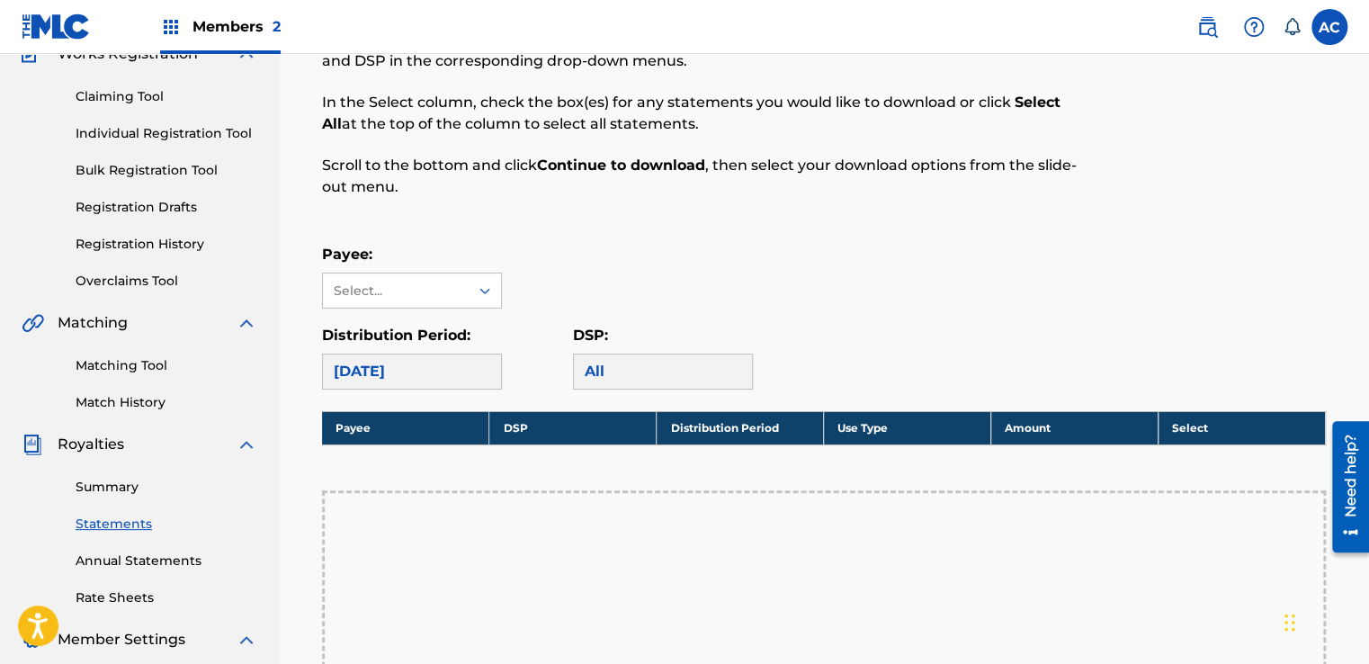
scroll to position [180, 0]
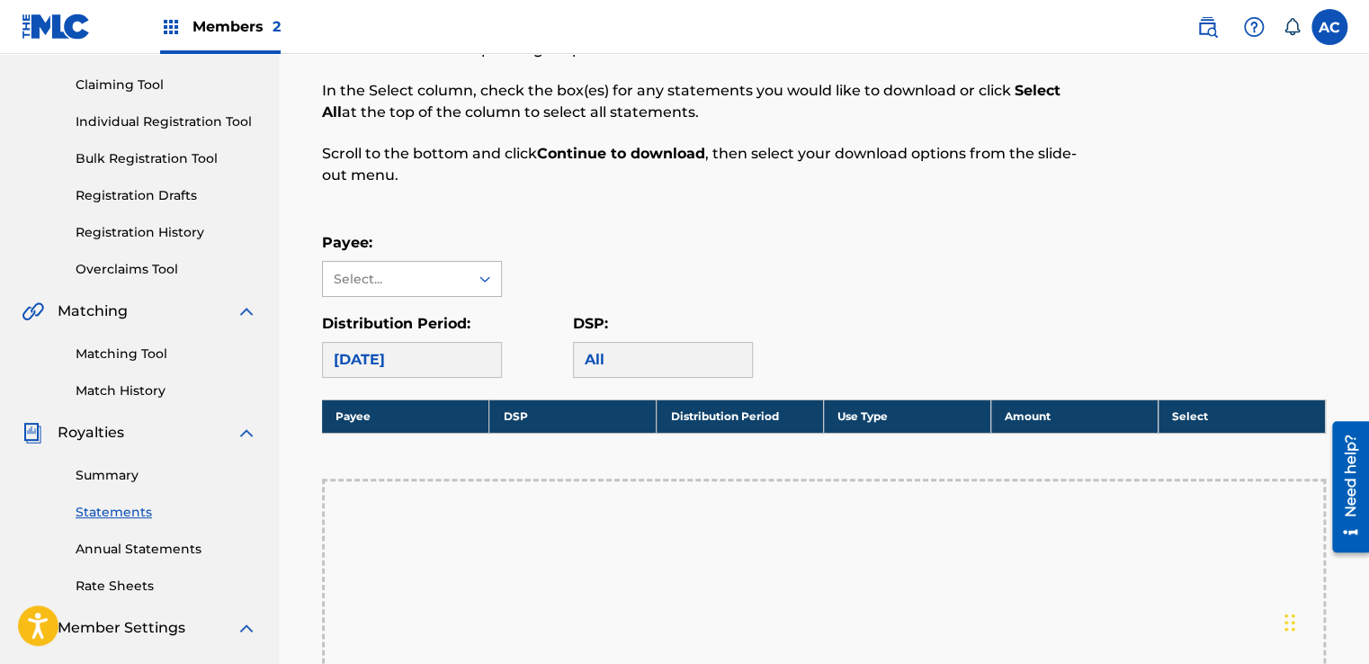
click at [434, 283] on div "Select..." at bounding box center [395, 279] width 122 height 19
click at [430, 320] on div "DITTO MUSIC" at bounding box center [412, 319] width 178 height 45
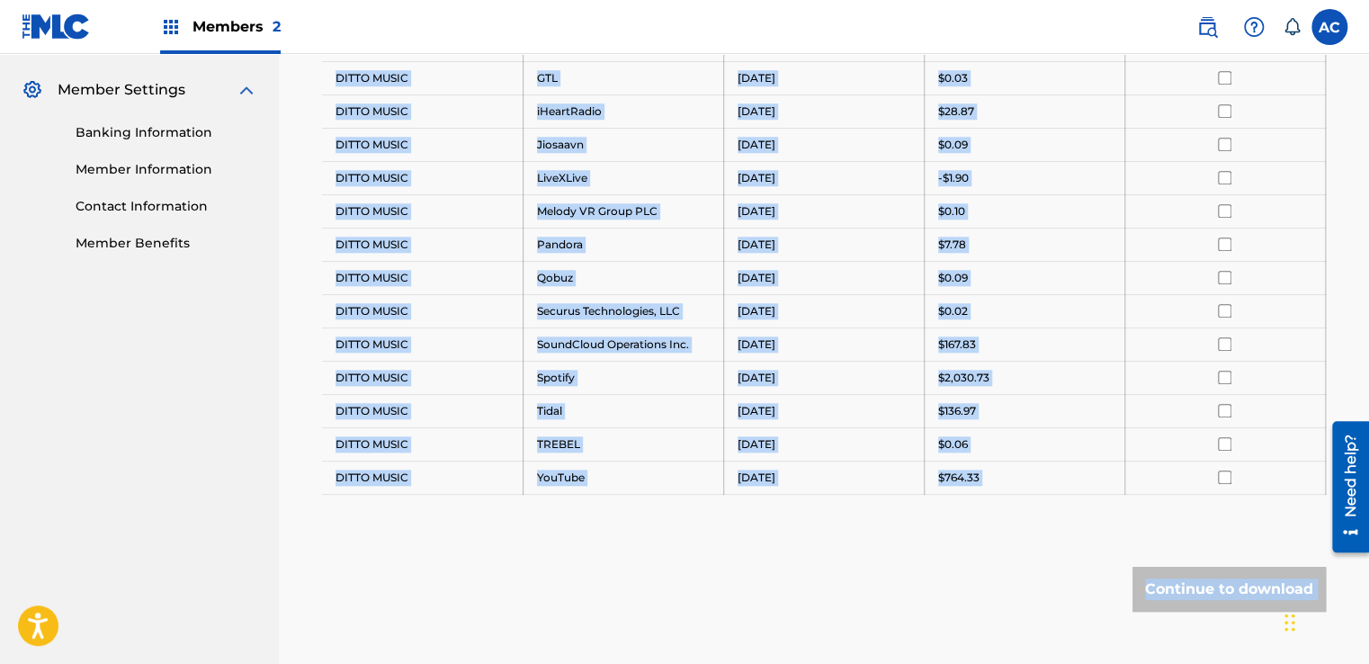
scroll to position [819, 0]
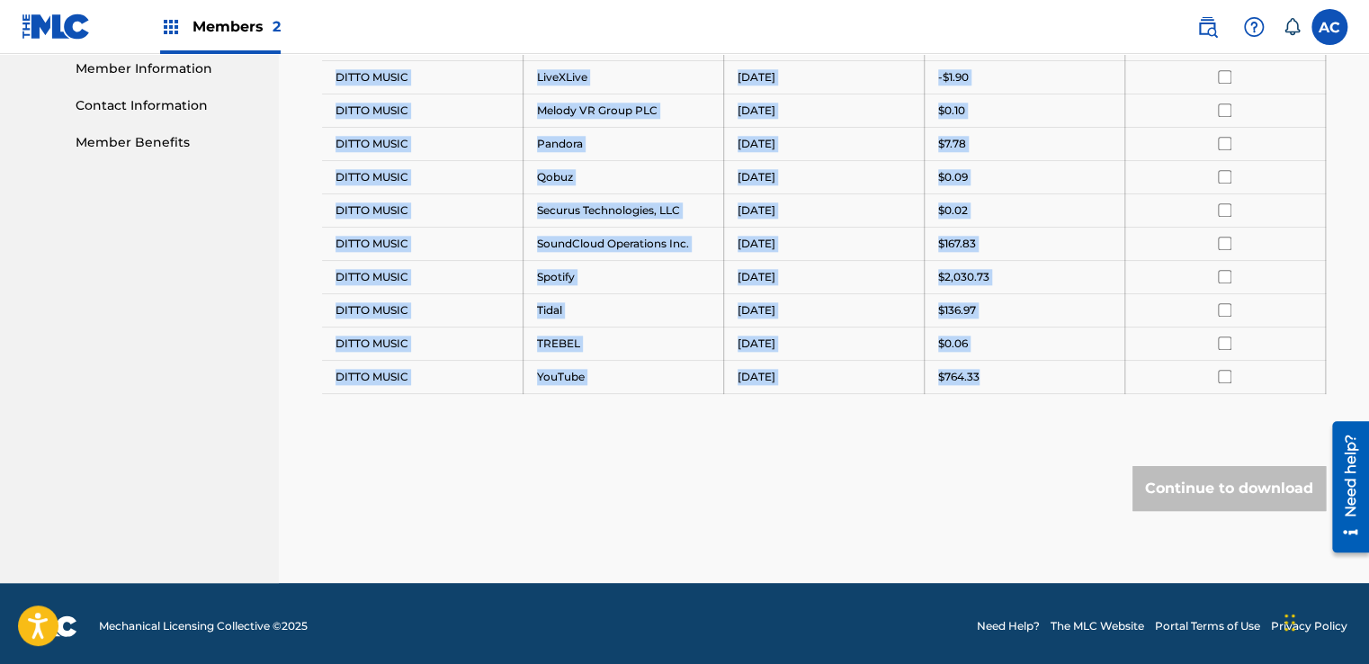
drag, startPoint x: 315, startPoint y: 130, endPoint x: 1267, endPoint y: 376, distance: 983.7
copy tbody "Payee DSP Distribution Period Amount Select All DITTO MUSIC Amazon Music [DATE]…"
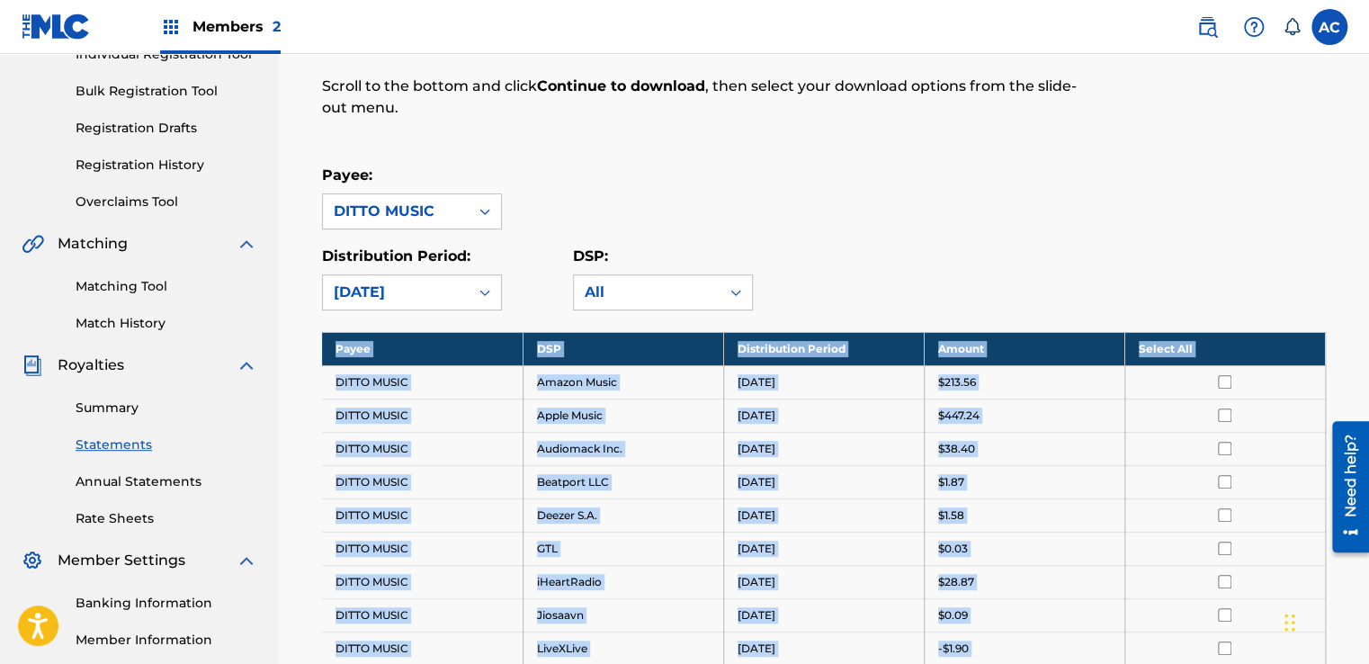
scroll to position [270, 0]
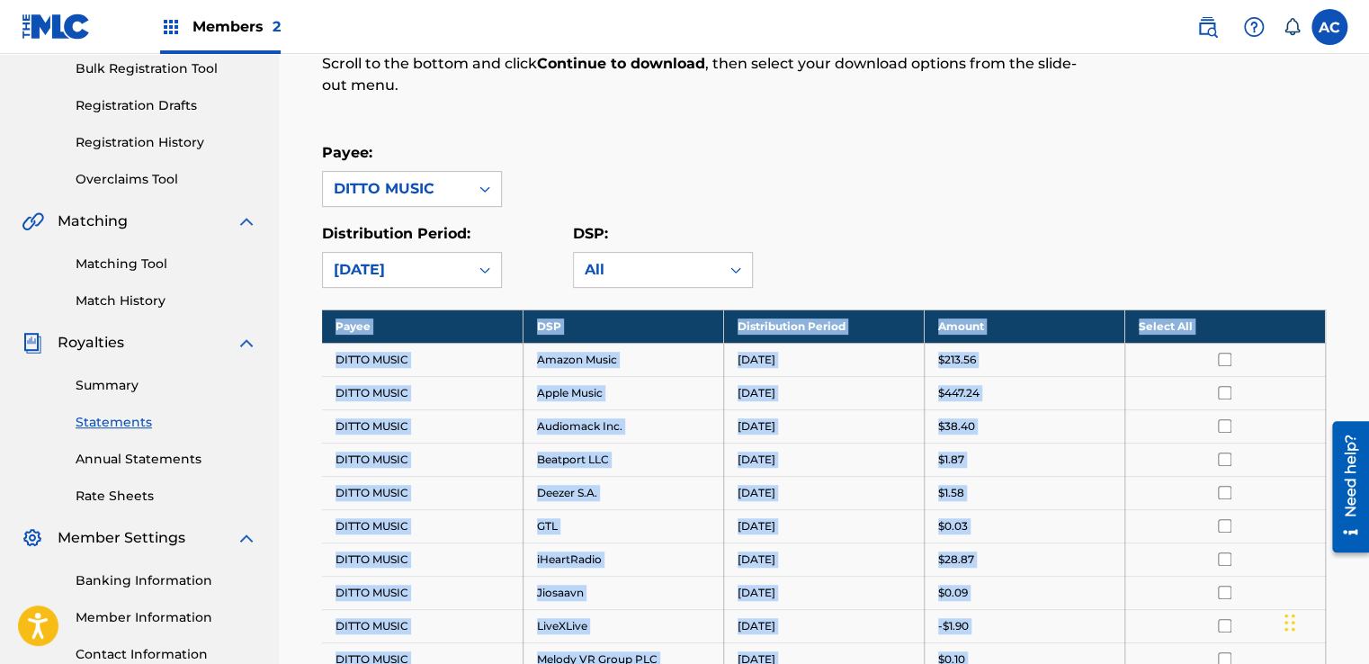
click at [119, 390] on link "Summary" at bounding box center [167, 385] width 182 height 19
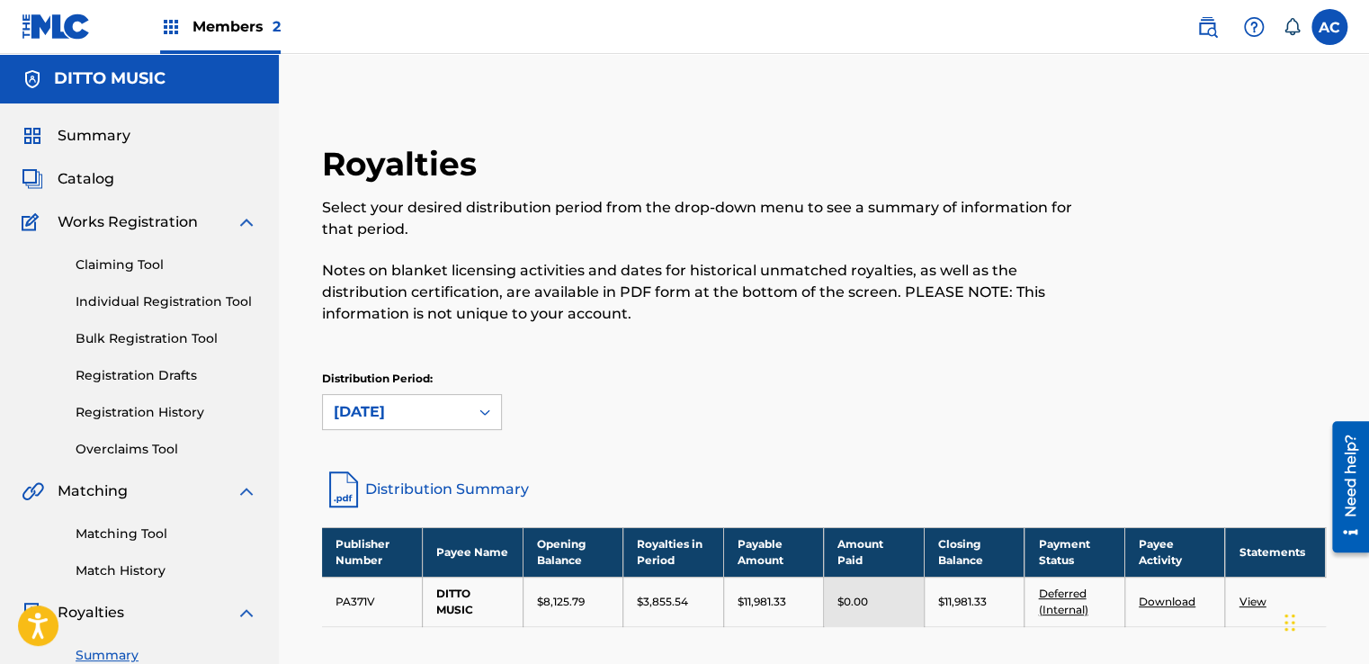
click at [203, 31] on span "Members 2" at bounding box center [236, 26] width 88 height 21
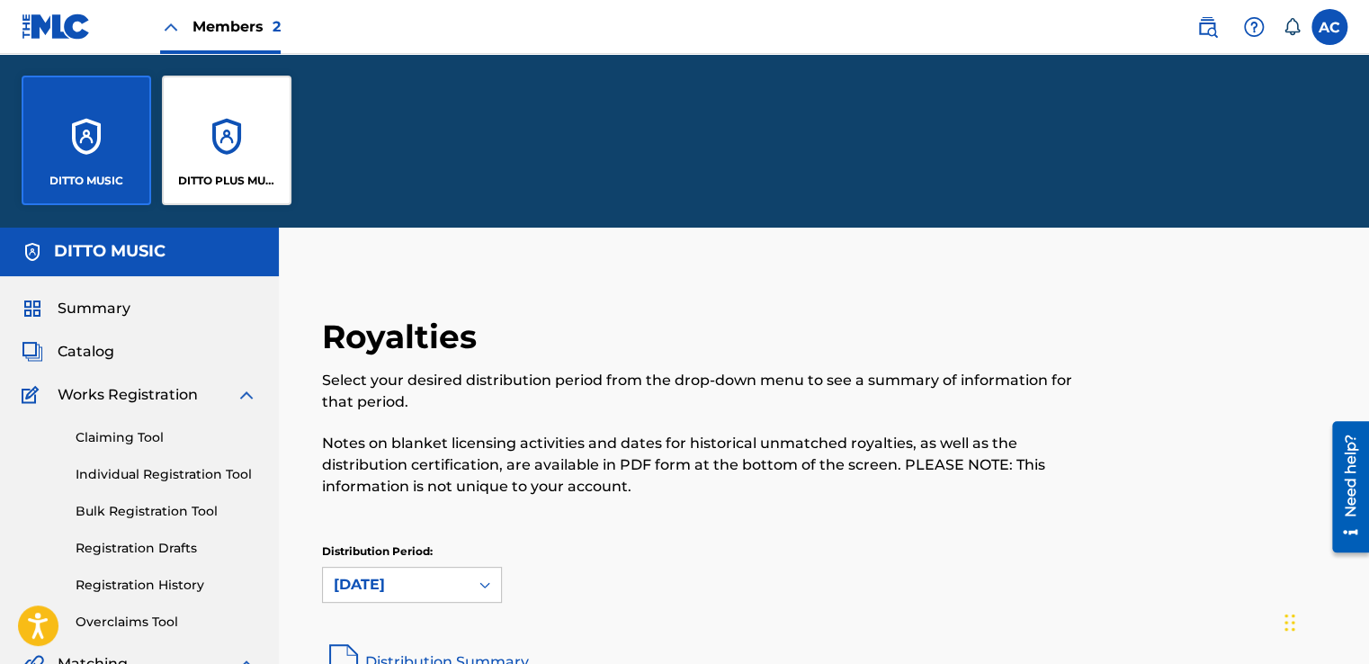
click at [196, 125] on div "DITTO PLUS MUSIC" at bounding box center [227, 141] width 130 height 130
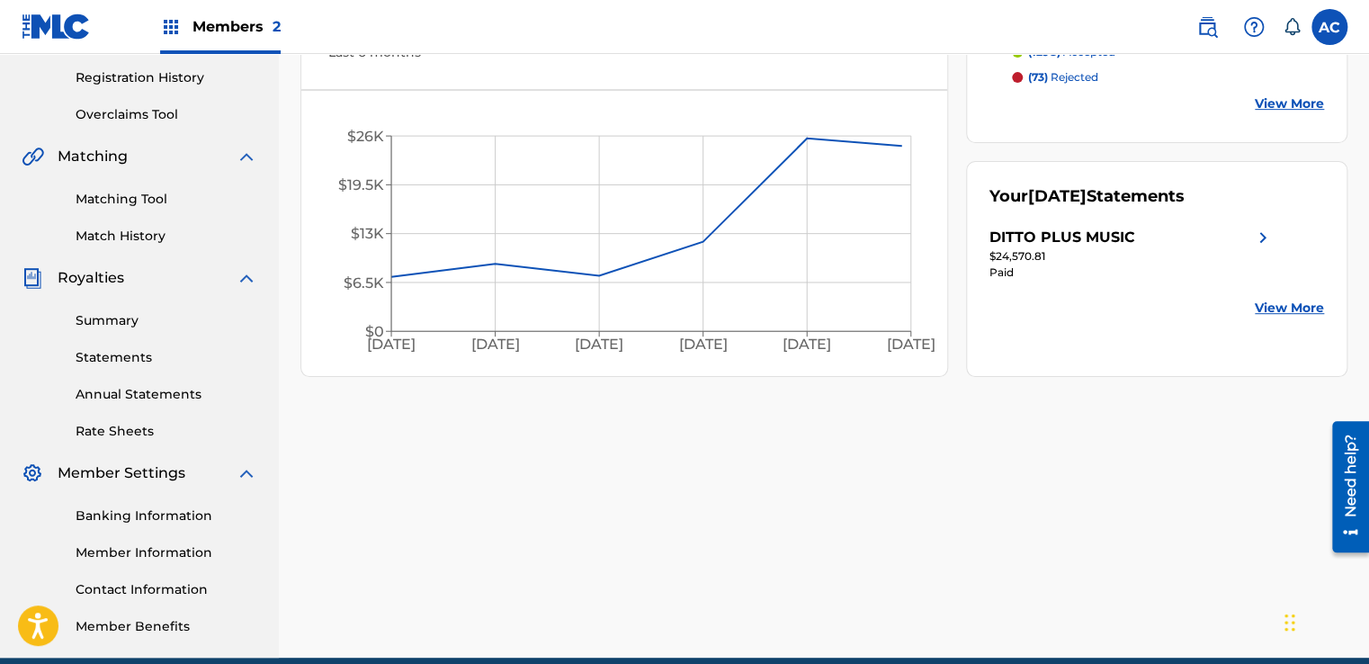
scroll to position [324, 0]
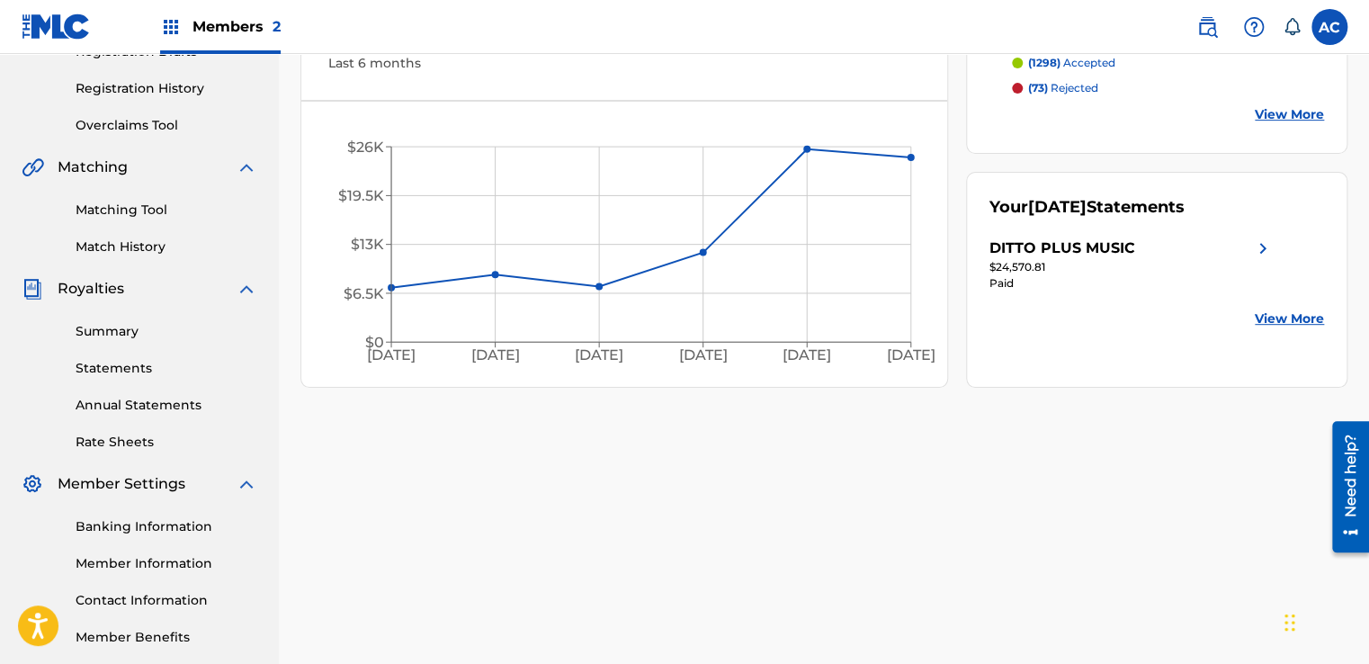
click at [129, 330] on link "Summary" at bounding box center [167, 331] width 182 height 19
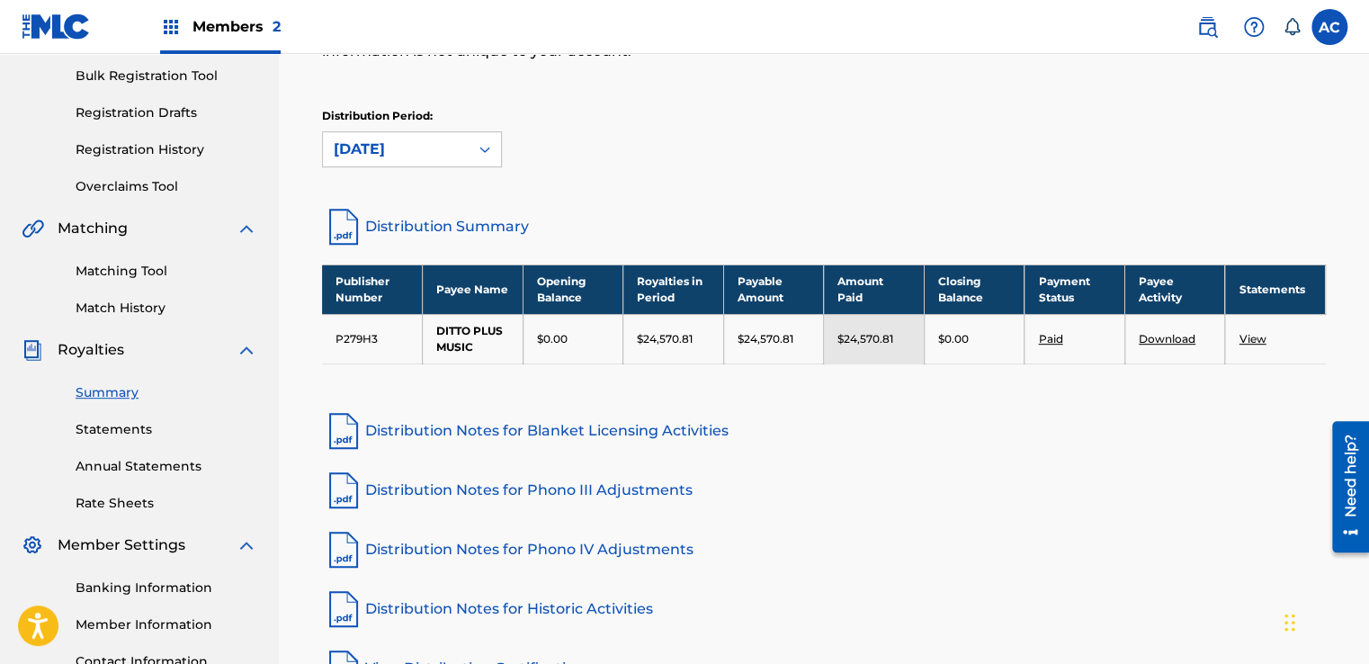
scroll to position [270, 0]
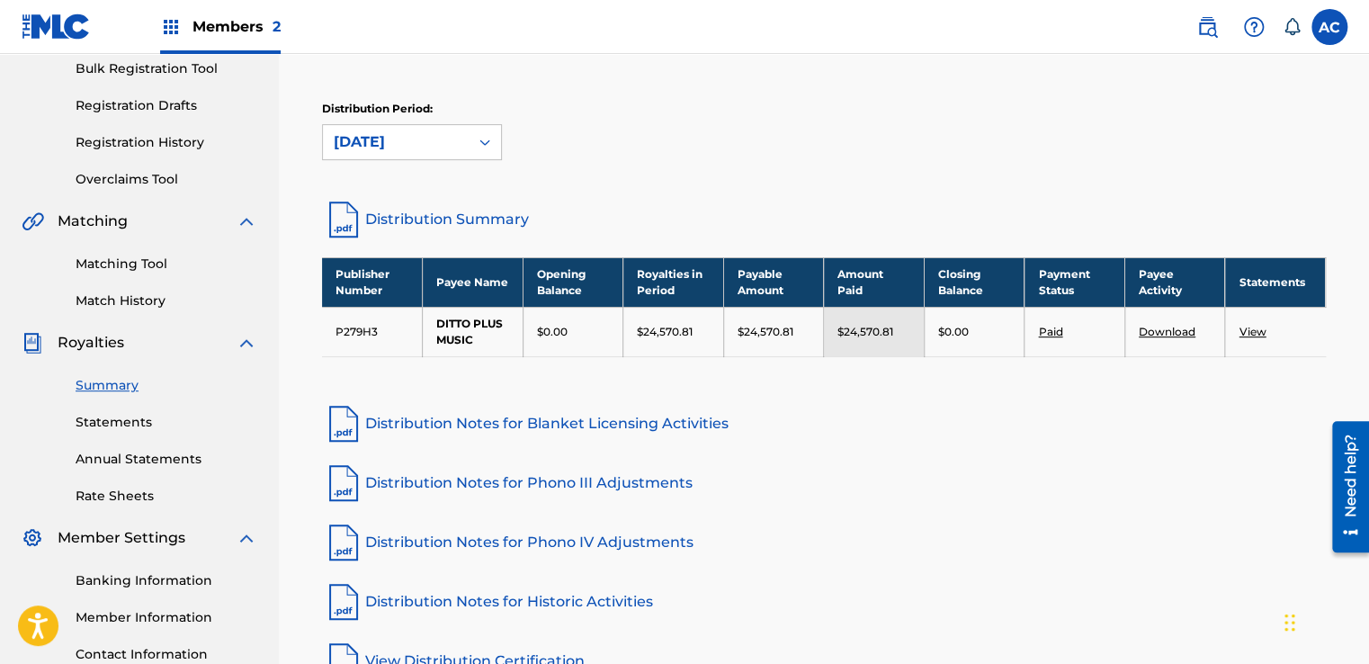
click at [125, 426] on link "Statements" at bounding box center [167, 422] width 182 height 19
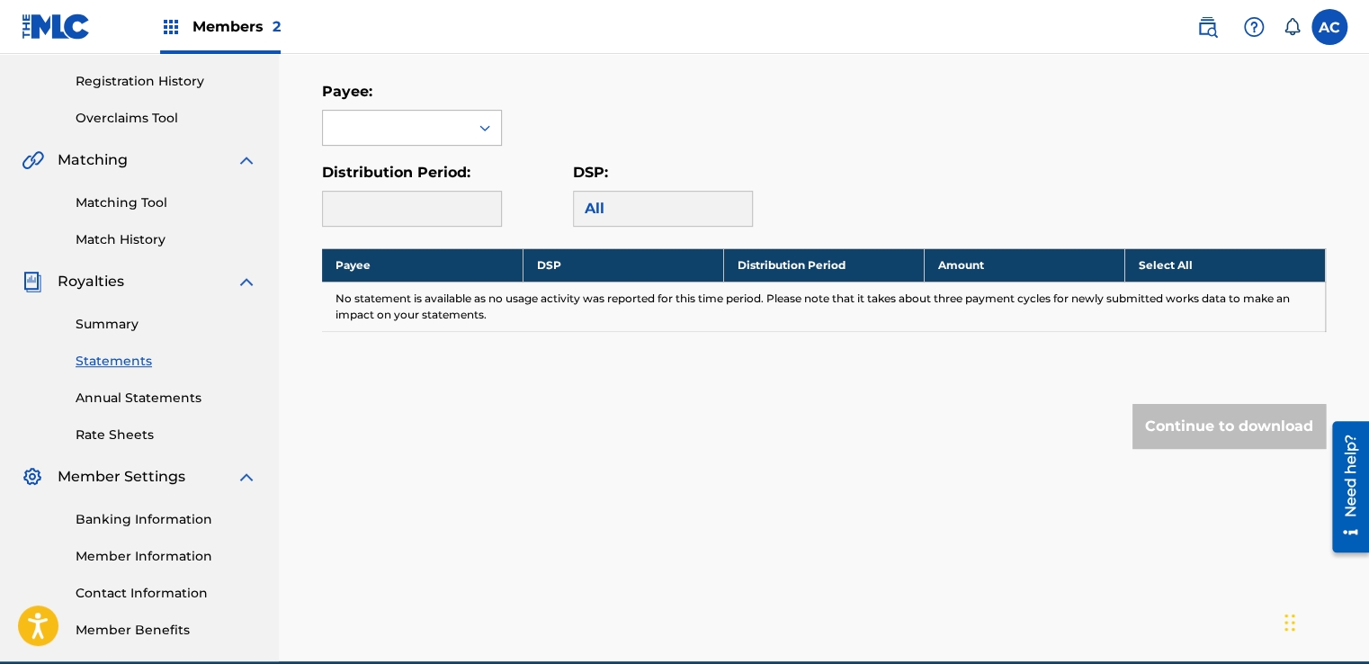
scroll to position [324, 0]
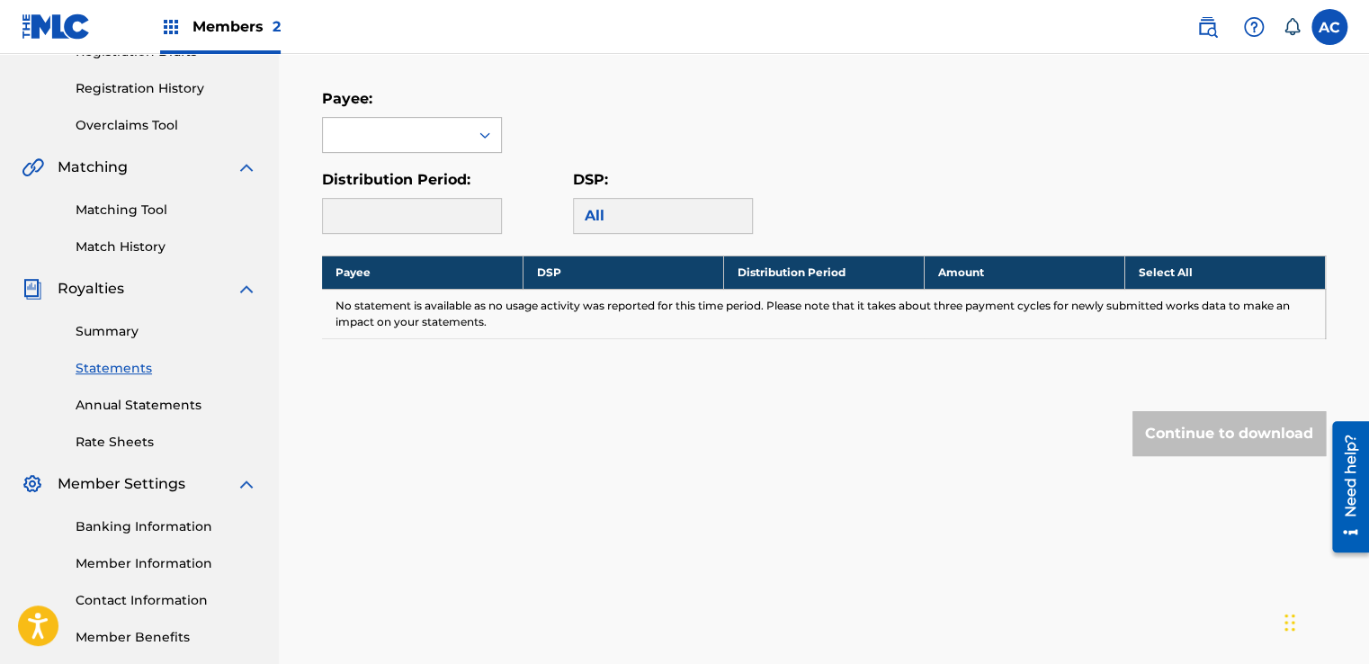
click at [389, 144] on div at bounding box center [396, 135] width 146 height 34
click at [386, 189] on div "DITTO PLUS MUSIC" at bounding box center [412, 175] width 178 height 45
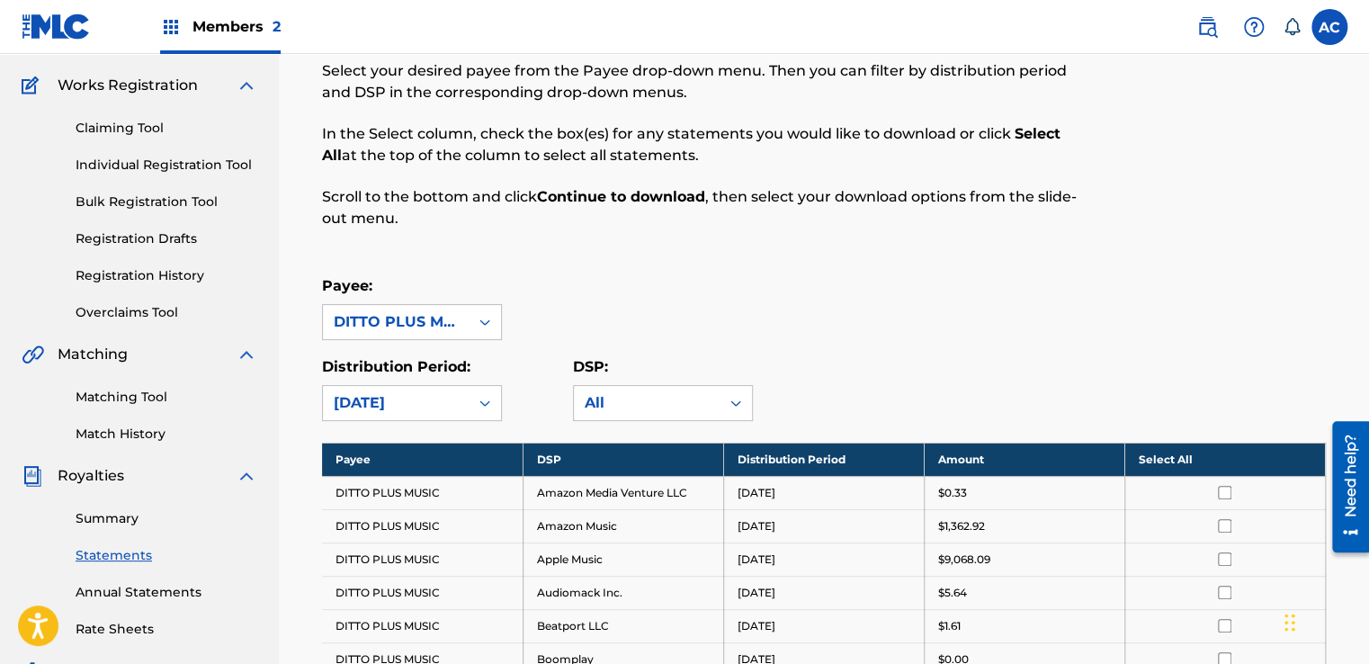
scroll to position [180, 0]
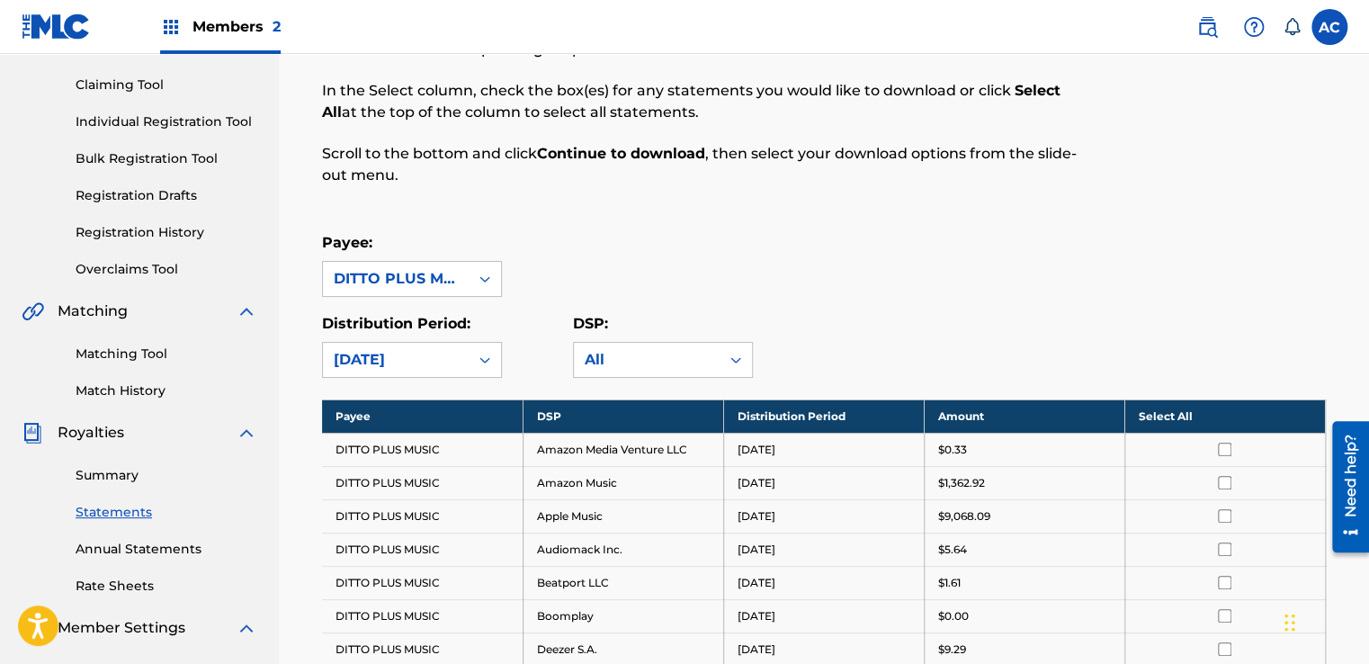
click at [111, 479] on link "Summary" at bounding box center [167, 475] width 182 height 19
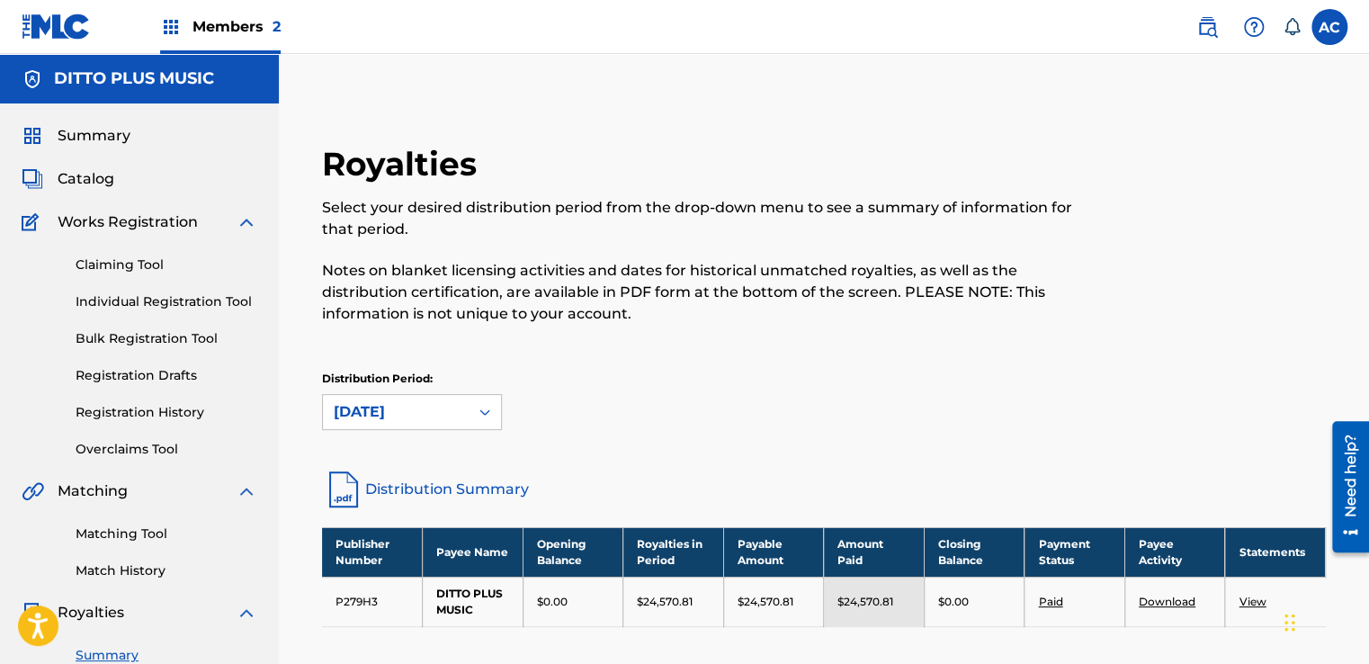
click at [1187, 387] on div "Distribution Period: [DATE]" at bounding box center [824, 400] width 1004 height 59
click at [173, 21] on img at bounding box center [171, 27] width 22 height 22
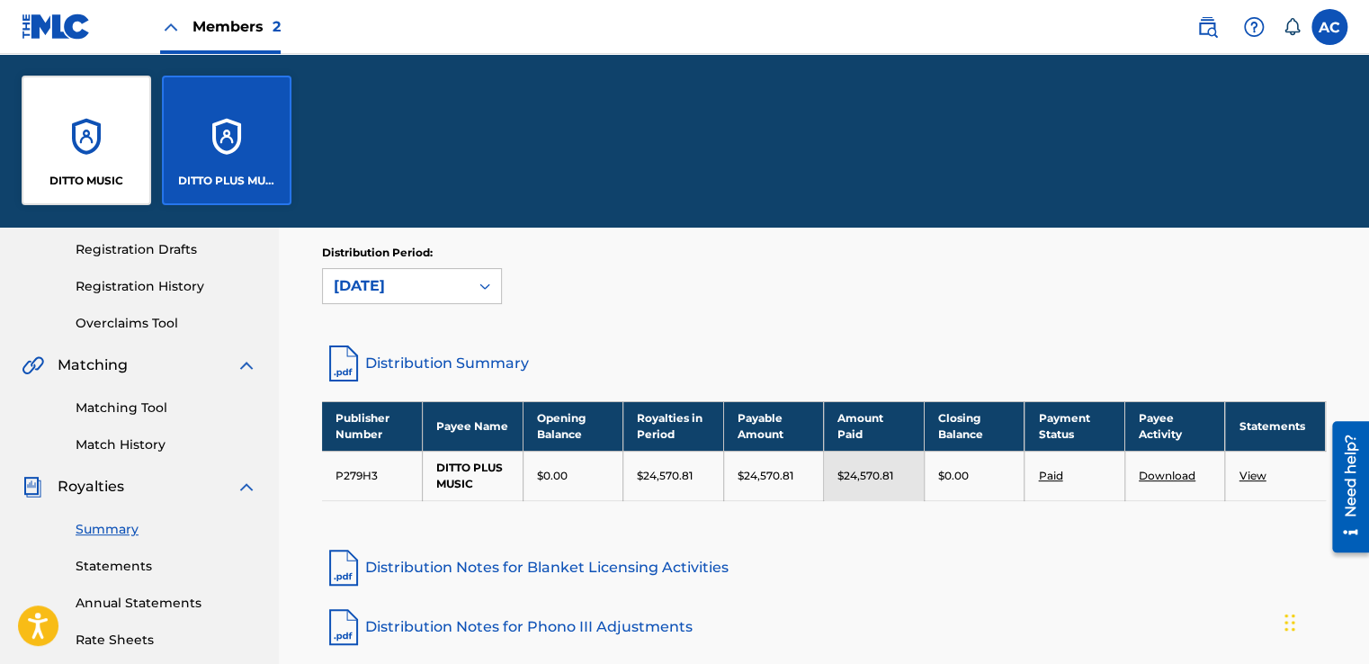
scroll to position [360, 0]
